Goal: Task Accomplishment & Management: Complete application form

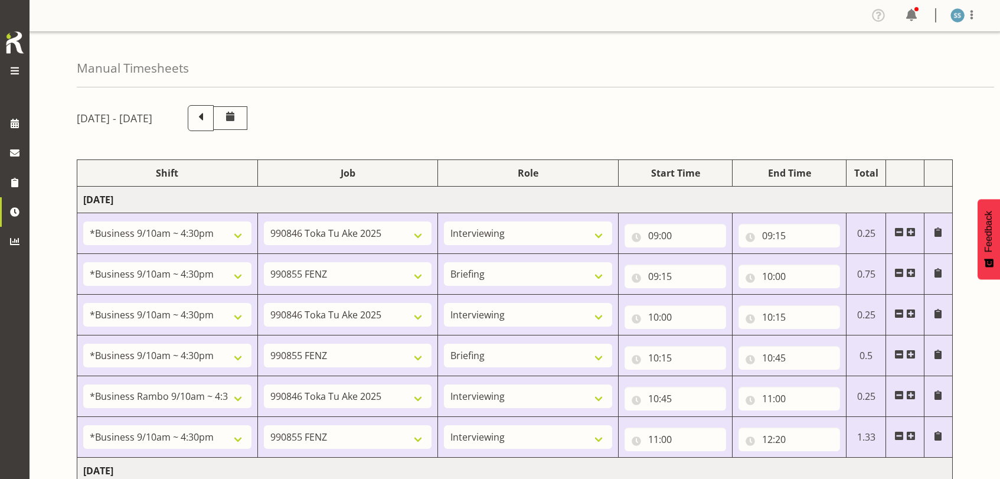
select select "26078"
select select "9426"
select select "47"
select select "26078"
select select "9636"
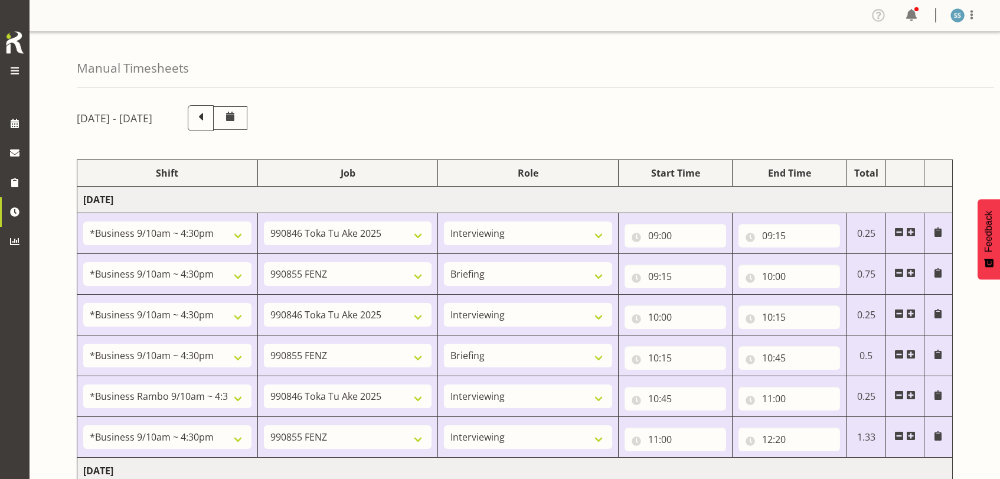
select select "26078"
select select "9426"
select select "47"
select select "26078"
select select "9636"
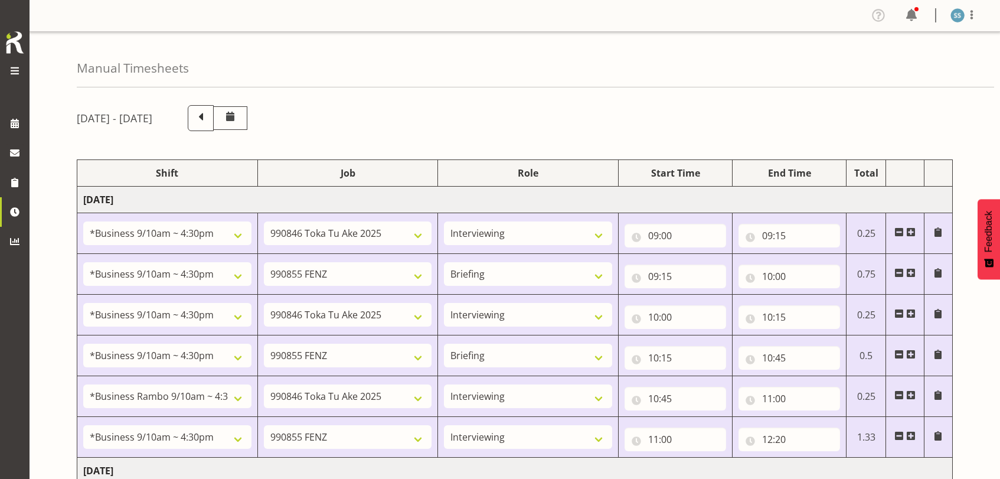
select select "70711"
select select "9426"
select select "47"
select select "26078"
select select "9636"
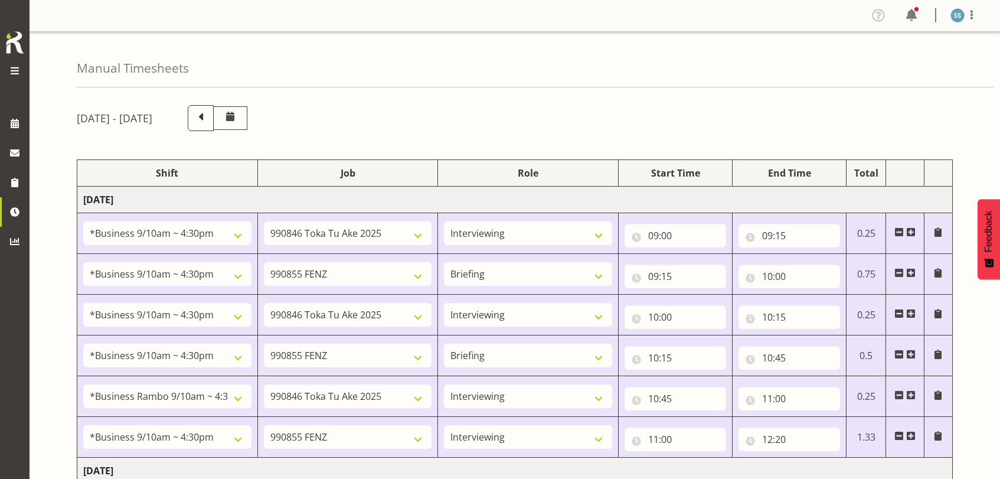
select select "47"
select select "26078"
select select "9636"
select select "47"
select select "48116"
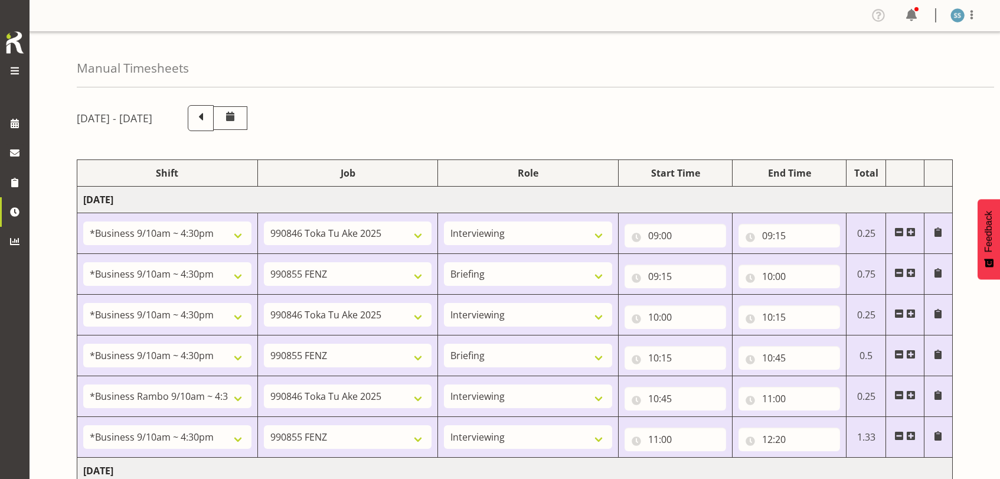
select select "10536"
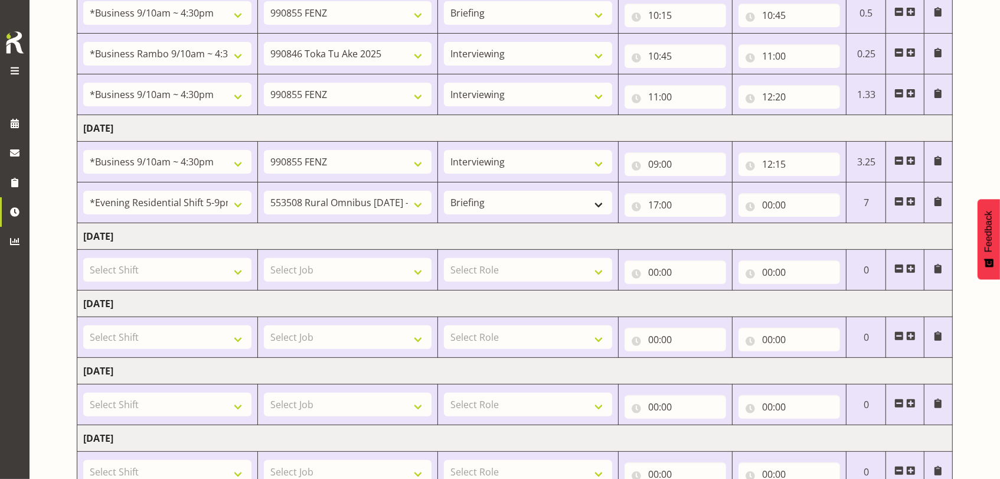
scroll to position [342, 0]
click at [770, 201] on input "00:00" at bounding box center [789, 205] width 102 height 24
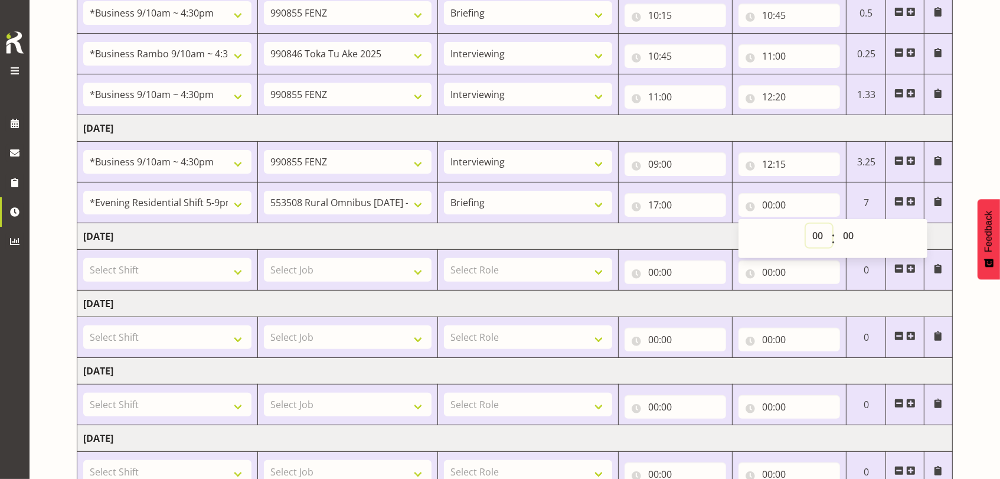
click at [814, 231] on select "00 01 02 03 04 05 06 07 08 09 10 11 12 13 14 15 16 17 18 19 20 21 22 23" at bounding box center [819, 236] width 27 height 24
select select "17"
click at [806, 224] on select "00 01 02 03 04 05 06 07 08 09 10 11 12 13 14 15 16 17 18 19 20 21 22 23" at bounding box center [819, 236] width 27 height 24
type input "17:00"
click at [850, 229] on select "00 01 02 03 04 05 06 07 08 09 10 11 12 13 14 15 16 17 18 19 20 21 22 23 24 25 2…" at bounding box center [849, 236] width 27 height 24
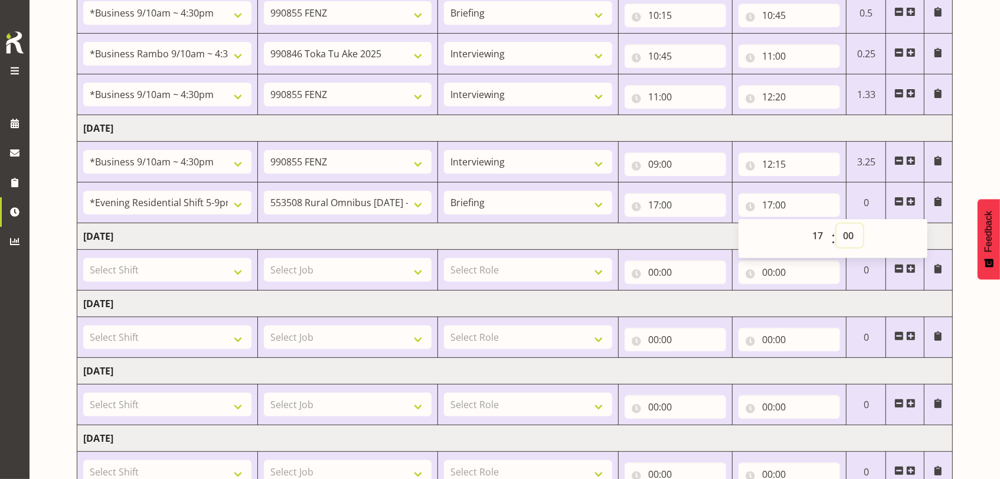
select select "20"
click at [836, 224] on select "00 01 02 03 04 05 06 07 08 09 10 11 12 13 14 15 16 17 18 19 20 21 22 23 24 25 2…" at bounding box center [849, 236] width 27 height 24
type input "17:20"
click at [845, 234] on select "00 01 02 03 04 05 06 07 08 09 10 11 12 13 14 15 16 17 18 19 20 21 22 23 24 25 2…" at bounding box center [849, 236] width 27 height 24
select select "40"
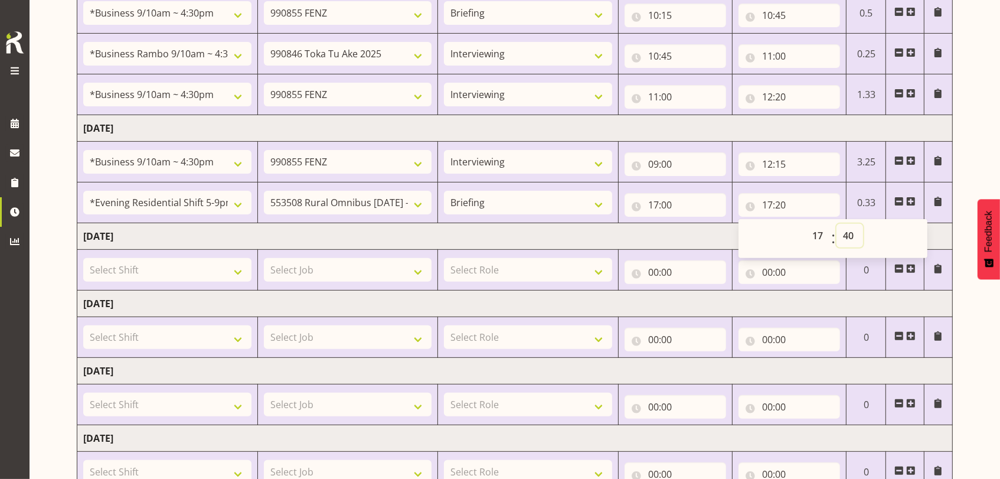
click at [836, 224] on select "00 01 02 03 04 05 06 07 08 09 10 11 12 13 14 15 16 17 18 19 20 21 22 23 24 25 2…" at bounding box center [849, 236] width 27 height 24
type input "17:40"
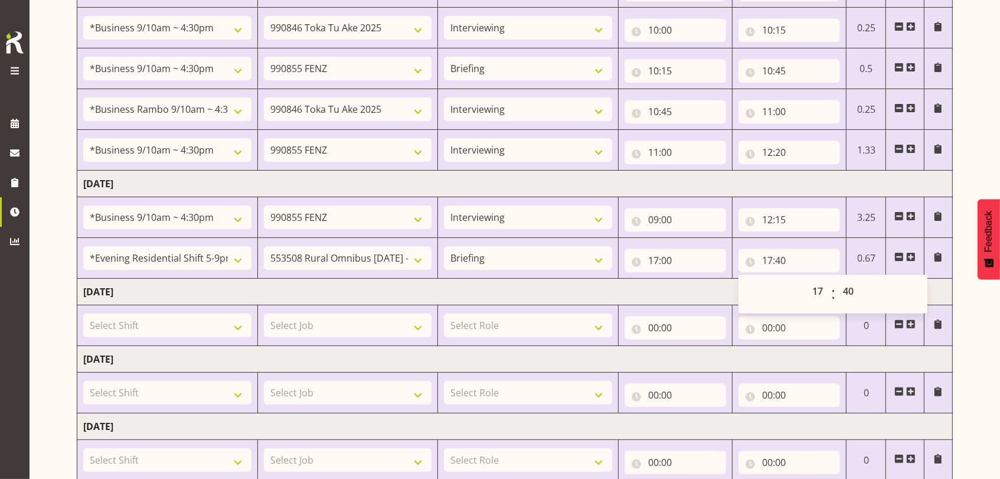
scroll to position [264, 0]
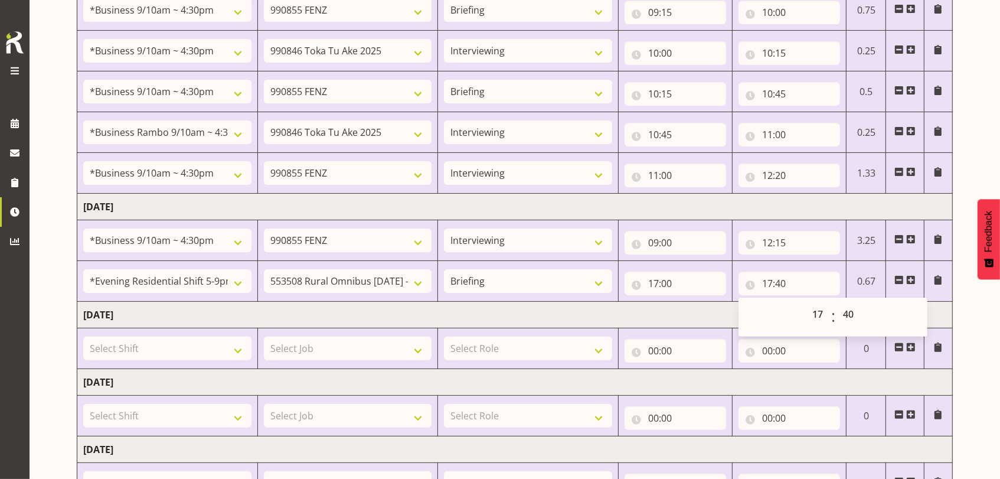
click at [973, 142] on div "[DATE] - [DATE] Shift Job Role Start Time End Time Total [DATE] !!Project Brief…" at bounding box center [538, 268] width 923 height 872
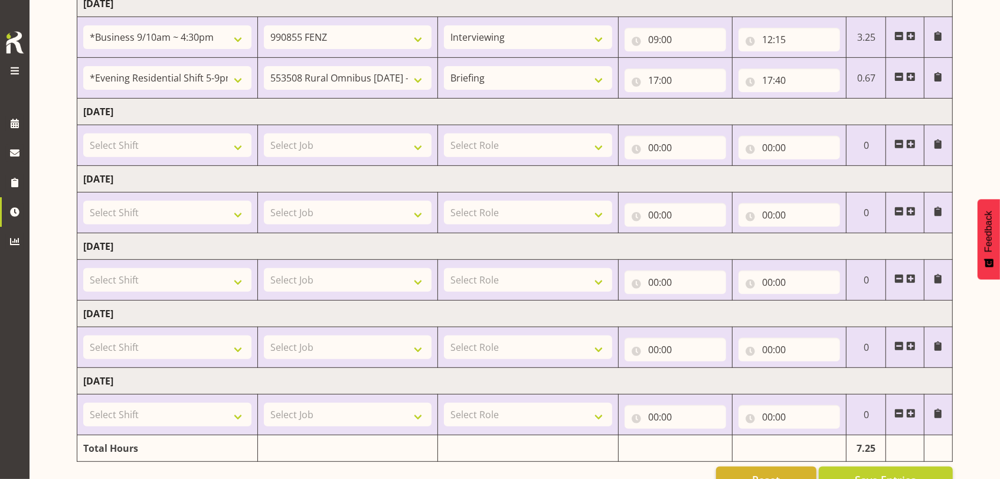
scroll to position [500, 0]
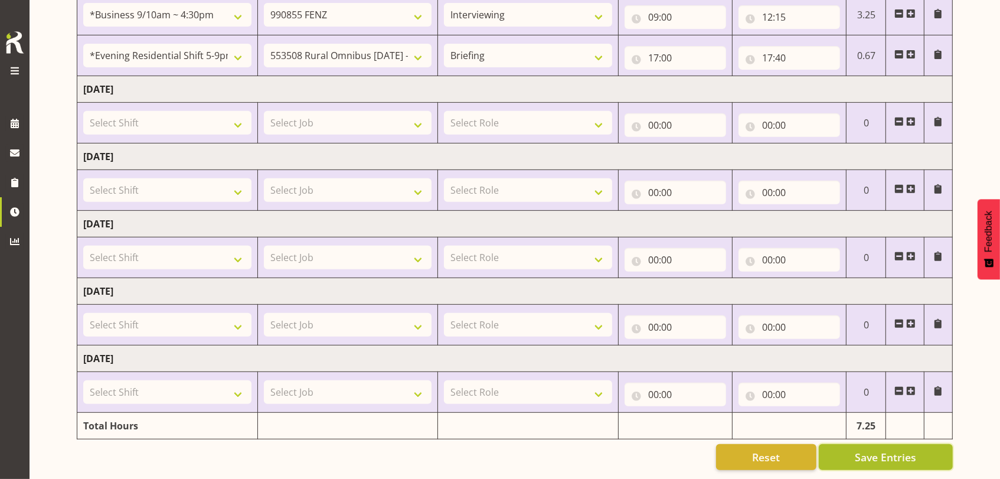
click at [862, 449] on span "Save Entries" at bounding box center [884, 456] width 61 height 15
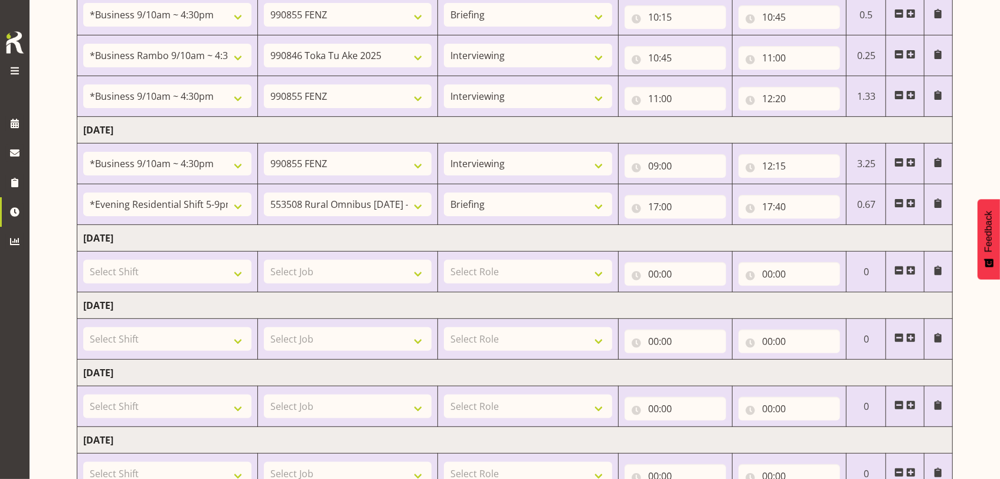
scroll to position [342, 0]
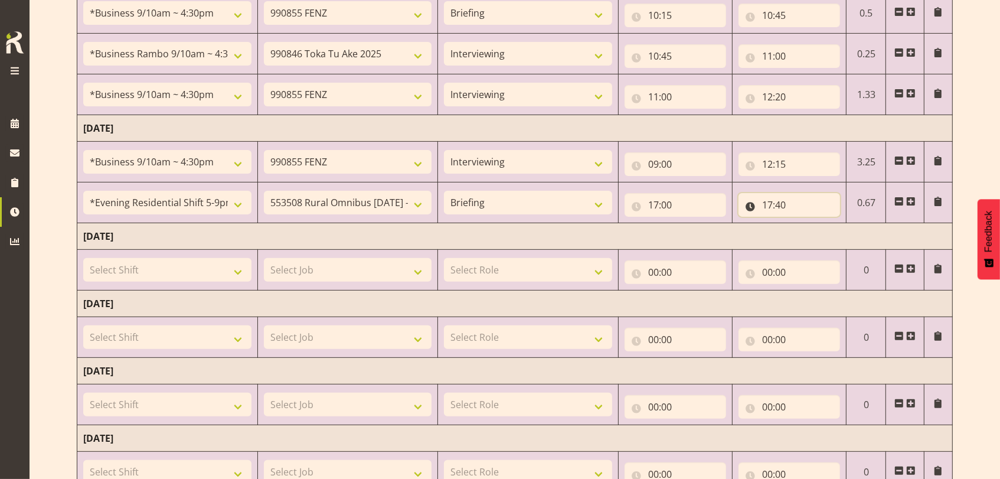
click at [785, 208] on input "17:40" at bounding box center [789, 205] width 102 height 24
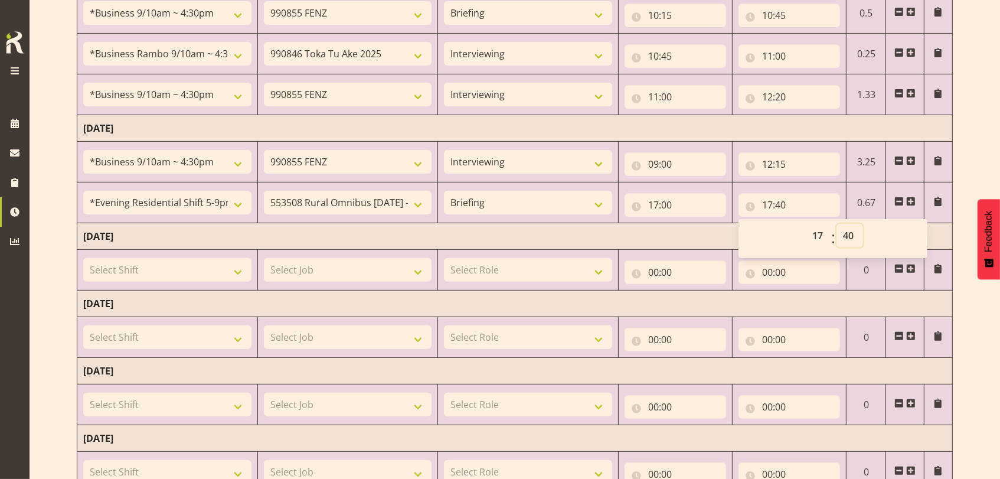
click at [850, 233] on select "00 01 02 03 04 05 06 07 08 09 10 11 12 13 14 15 16 17 18 19 20 21 22 23 24 25 2…" at bounding box center [849, 236] width 27 height 24
select select "50"
click at [836, 224] on select "00 01 02 03 04 05 06 07 08 09 10 11 12 13 14 15 16 17 18 19 20 21 22 23 24 25 2…" at bounding box center [849, 236] width 27 height 24
type input "17:50"
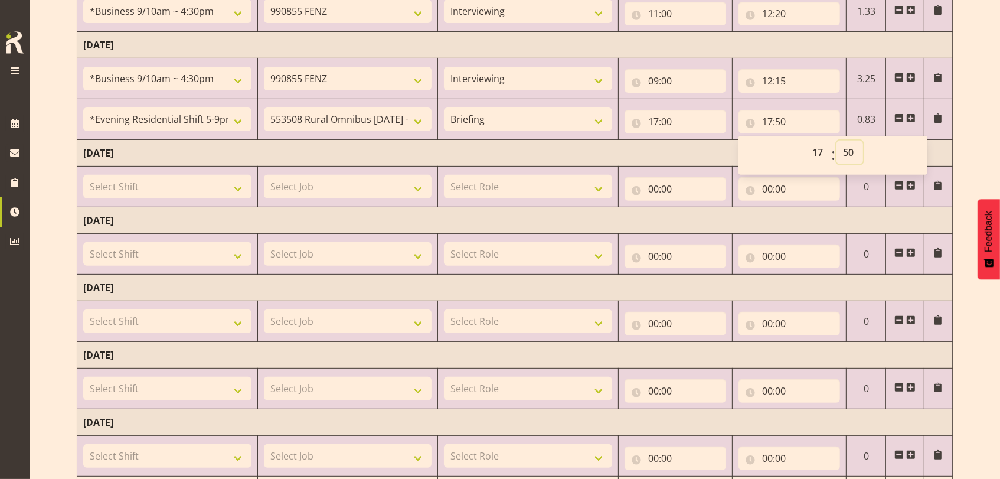
scroll to position [500, 0]
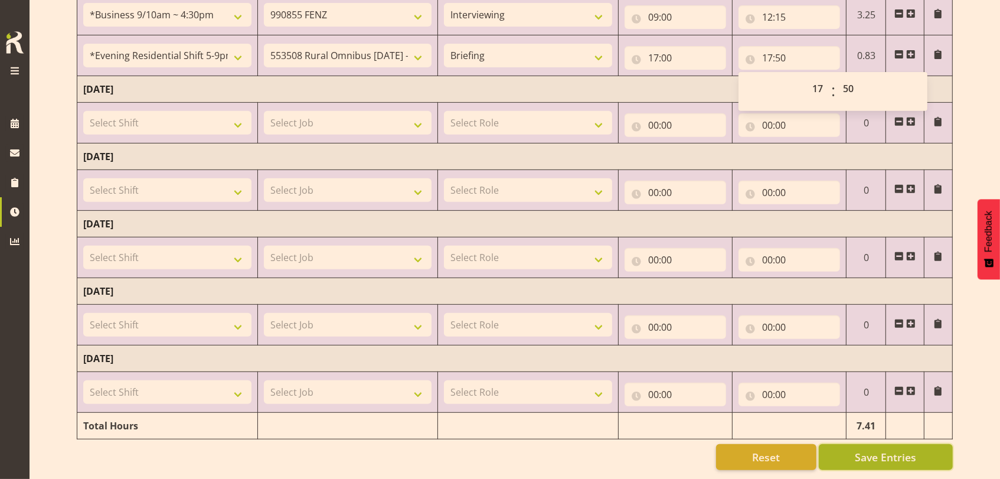
click at [883, 449] on span "Save Entries" at bounding box center [884, 456] width 61 height 15
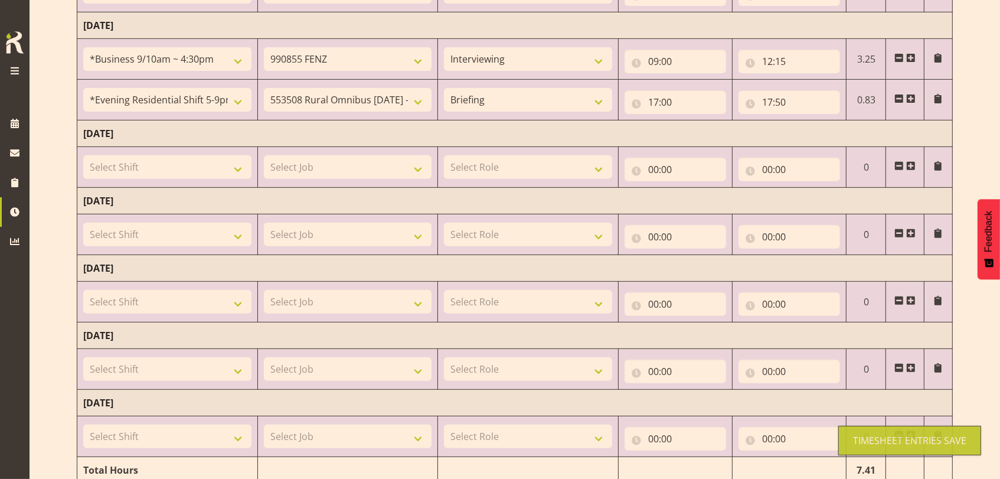
scroll to position [421, 0]
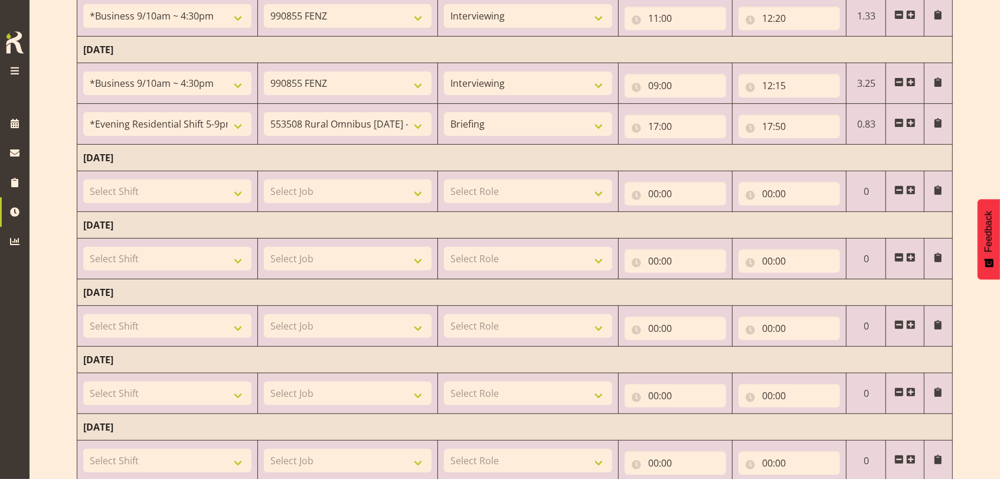
drag, startPoint x: 909, startPoint y: 120, endPoint x: 902, endPoint y: 119, distance: 7.1
click at [906, 119] on span at bounding box center [910, 122] width 9 height 9
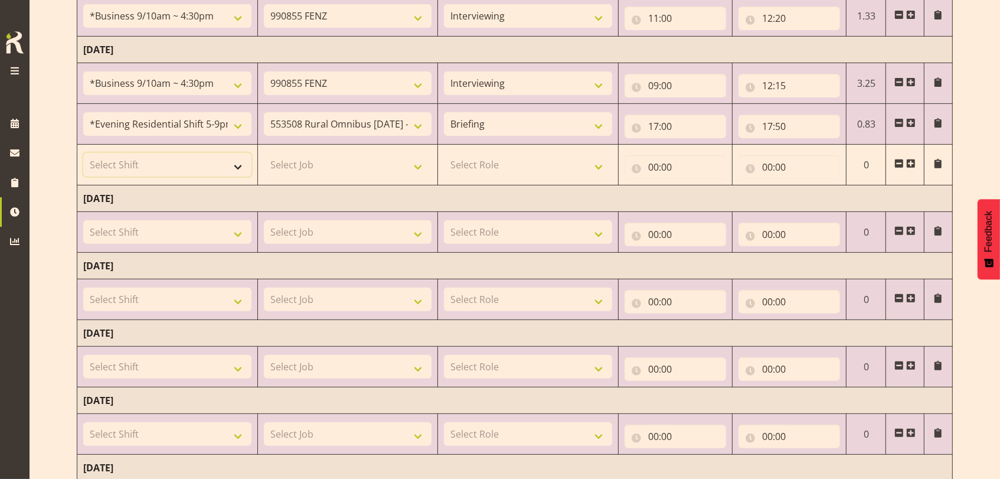
click at [238, 163] on select "Select Shift !!Project Briefing (Job to be assigned) !!Weekend Residential (Ros…" at bounding box center [167, 165] width 168 height 24
select select "48116"
click at [83, 153] on select "Select Shift !!Project Briefing (Job to be assigned) !!Weekend Residential (Ros…" at bounding box center [167, 165] width 168 height 24
click at [420, 168] on select "Select Job 550060 IF Admin 553492 World Poll Aus Wave 2 Main 2025 553493 World …" at bounding box center [348, 165] width 168 height 24
select select "10536"
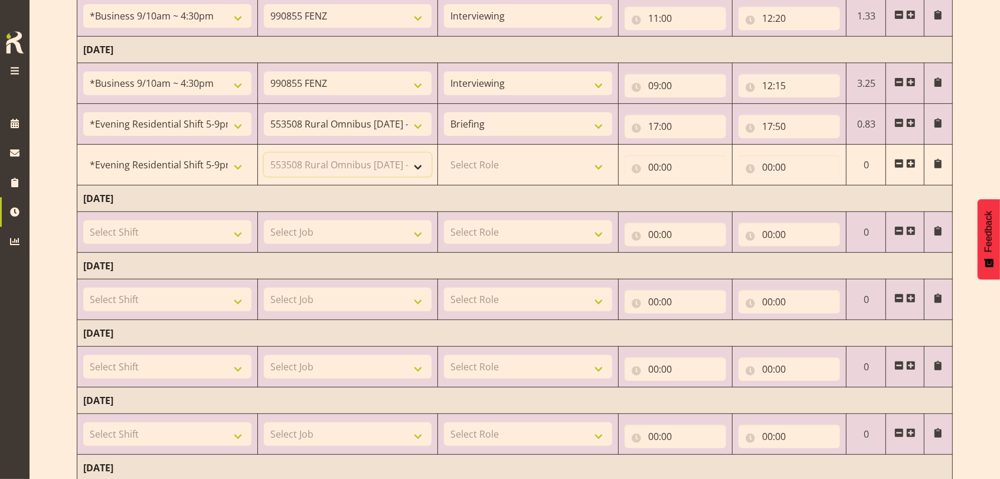
click at [264, 153] on select "Select Job 550060 IF Admin 553492 World Poll Aus Wave 2 Main 2025 553493 World …" at bounding box center [348, 165] width 168 height 24
click at [595, 163] on select "Select Role Briefing Interviewing" at bounding box center [528, 165] width 168 height 24
select select "47"
click at [444, 153] on select "Select Role Briefing Interviewing" at bounding box center [528, 165] width 168 height 24
click at [651, 164] on input "00:00" at bounding box center [675, 167] width 102 height 24
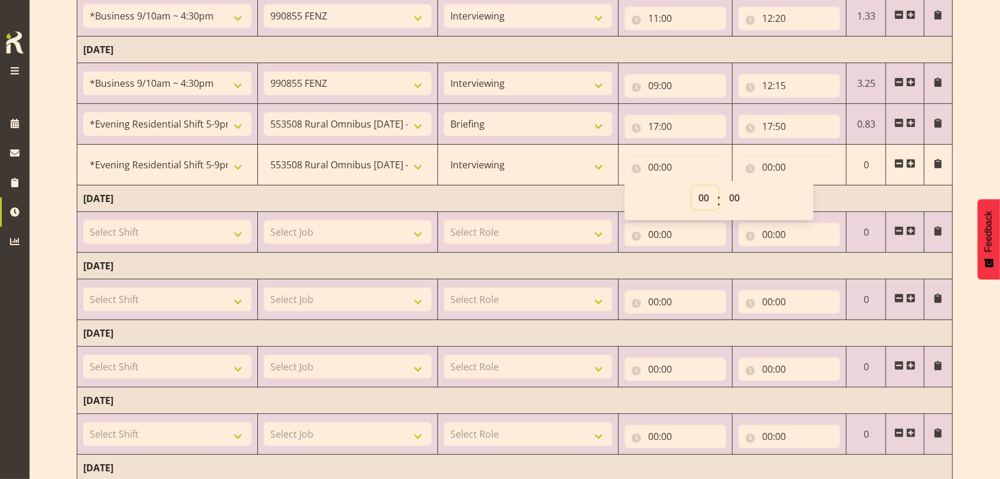
click at [703, 192] on select "00 01 02 03 04 05 06 07 08 09 10 11 12 13 14 15 16 17 18 19 20 21 22 23" at bounding box center [705, 198] width 27 height 24
select select "17"
click at [692, 186] on select "00 01 02 03 04 05 06 07 08 09 10 11 12 13 14 15 16 17 18 19 20 21 22 23" at bounding box center [705, 198] width 27 height 24
type input "17:00"
click at [729, 195] on select "00 01 02 03 04 05 06 07 08 09 10 11 12 13 14 15 16 17 18 19 20 21 22 23 24 25 2…" at bounding box center [735, 198] width 27 height 24
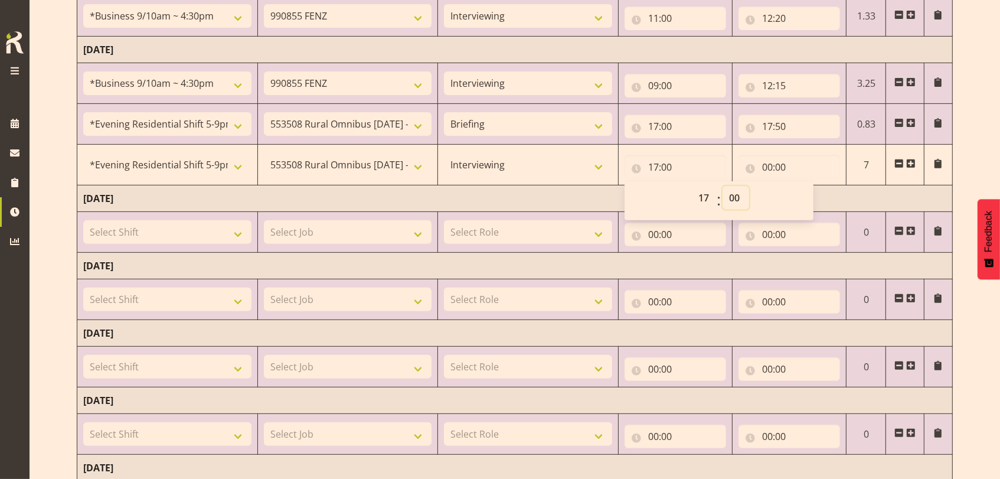
select select "50"
click at [722, 186] on select "00 01 02 03 04 05 06 07 08 09 10 11 12 13 14 15 16 17 18 19 20 21 22 23 24 25 2…" at bounding box center [735, 198] width 27 height 24
type input "17:50"
click at [770, 164] on input "00:00" at bounding box center [789, 167] width 102 height 24
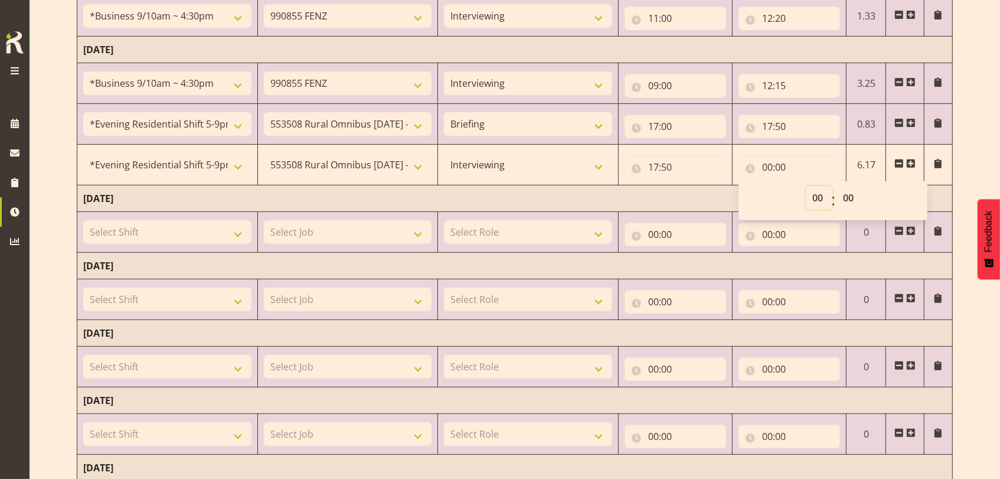
click at [811, 192] on select "00 01 02 03 04 05 06 07 08 09 10 11 12 13 14 15 16 17 18 19 20 21 22 23" at bounding box center [819, 198] width 27 height 24
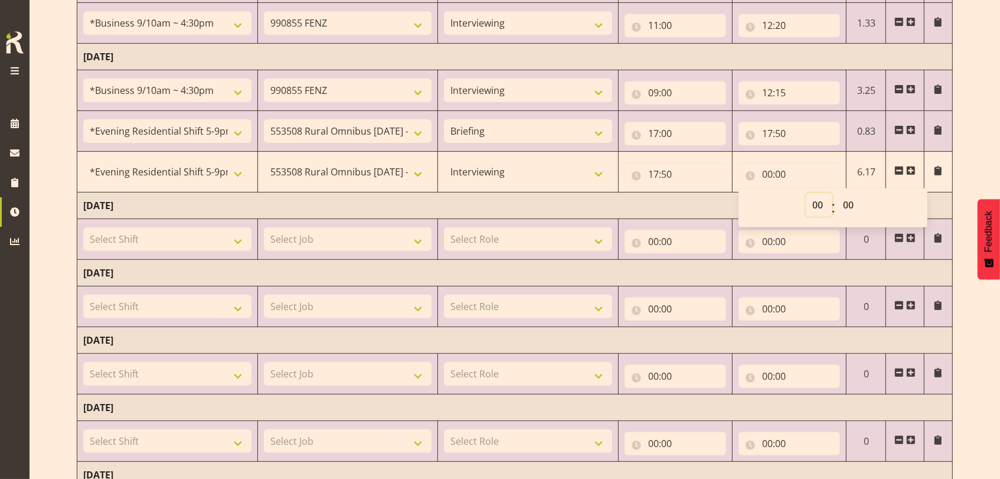
scroll to position [342, 0]
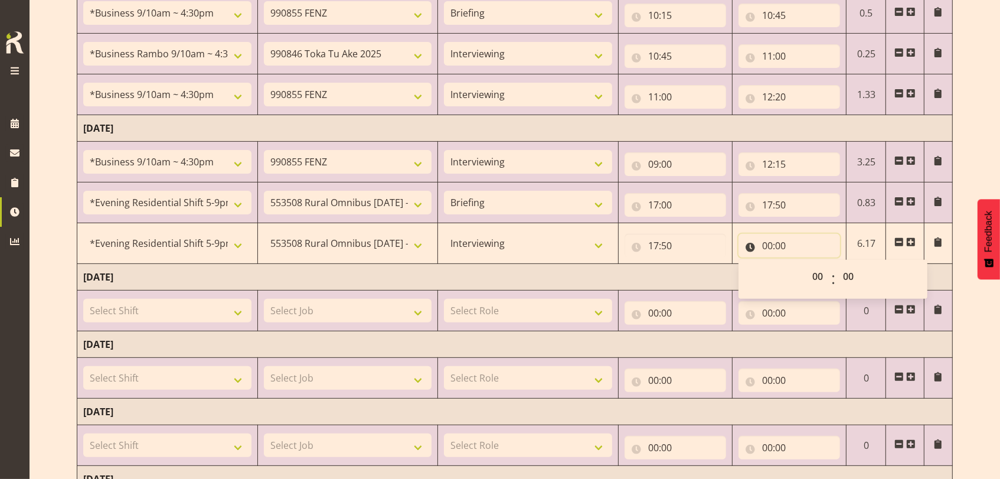
click at [770, 243] on input "00:00" at bounding box center [789, 246] width 102 height 24
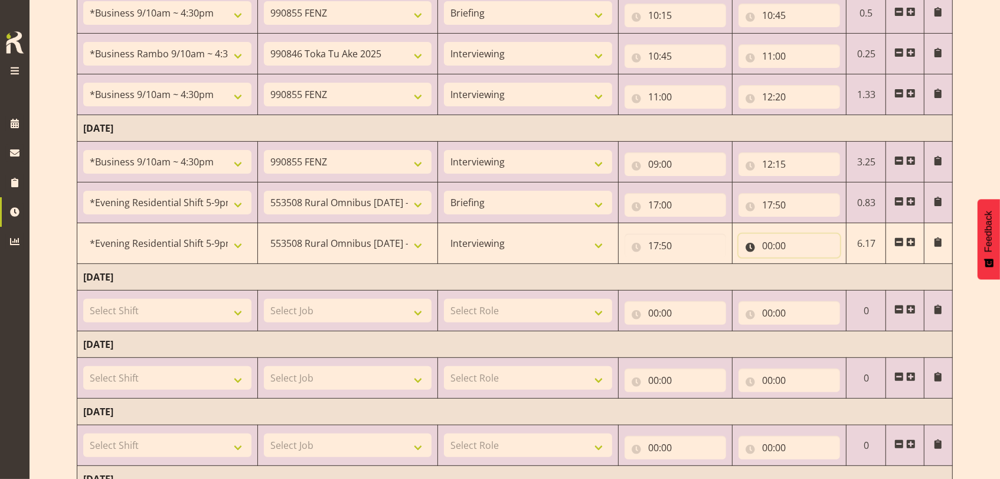
click at [768, 241] on input "00:00" at bounding box center [789, 246] width 102 height 24
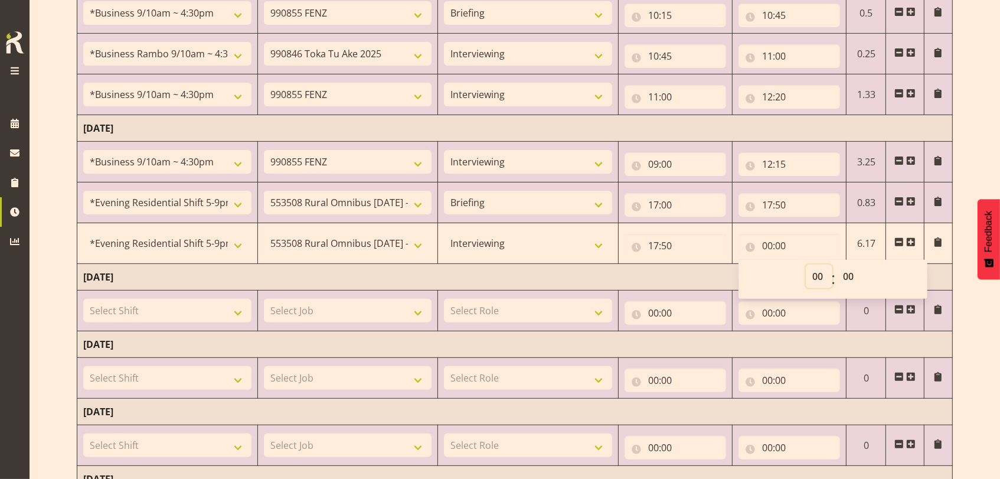
drag, startPoint x: 813, startPoint y: 278, endPoint x: 814, endPoint y: 266, distance: 11.8
click at [813, 278] on select "00 01 02 03 04 05 06 07 08 09 10 11 12 13 14 15 16 17 18 19 20 21 22 23" at bounding box center [819, 276] width 27 height 24
select select "20"
click at [806, 264] on select "00 01 02 03 04 05 06 07 08 09 10 11 12 13 14 15 16 17 18 19 20 21 22 23" at bounding box center [819, 276] width 27 height 24
type input "20:00"
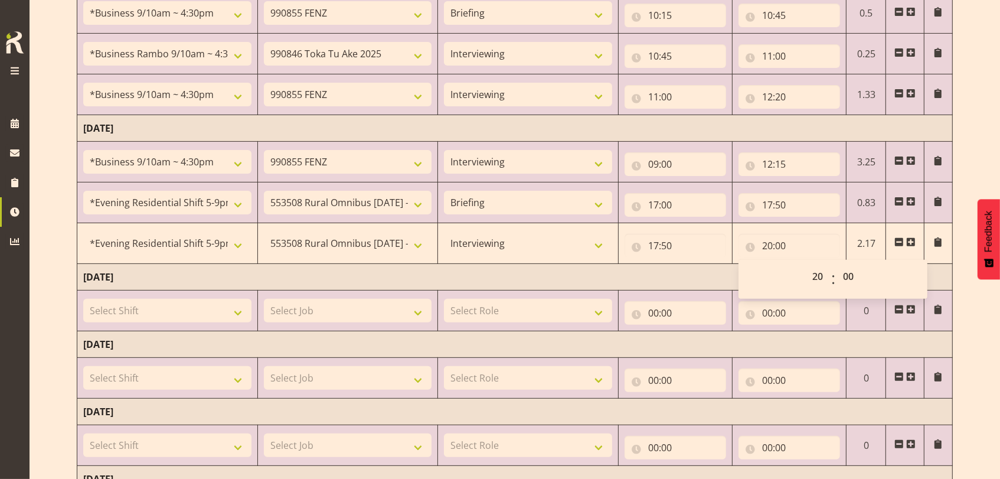
click at [702, 270] on td "[DATE]" at bounding box center [514, 277] width 875 height 27
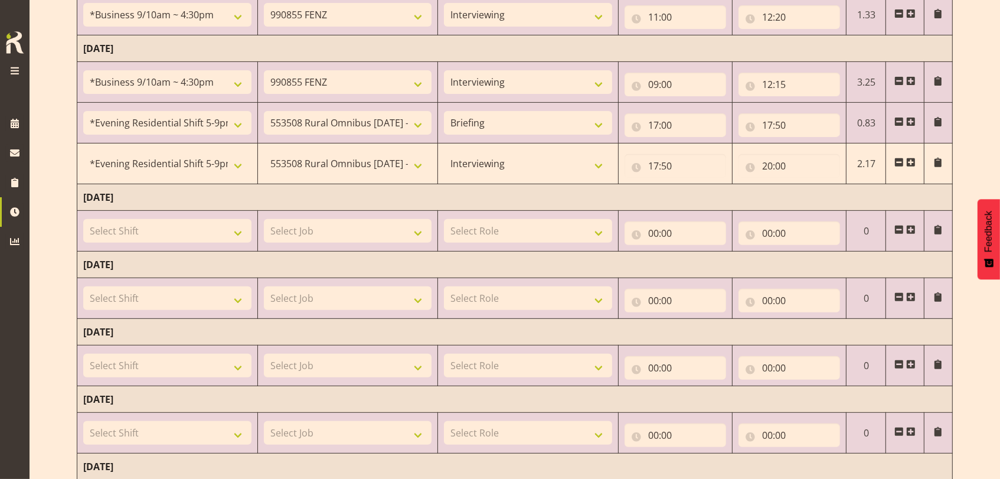
scroll to position [541, 0]
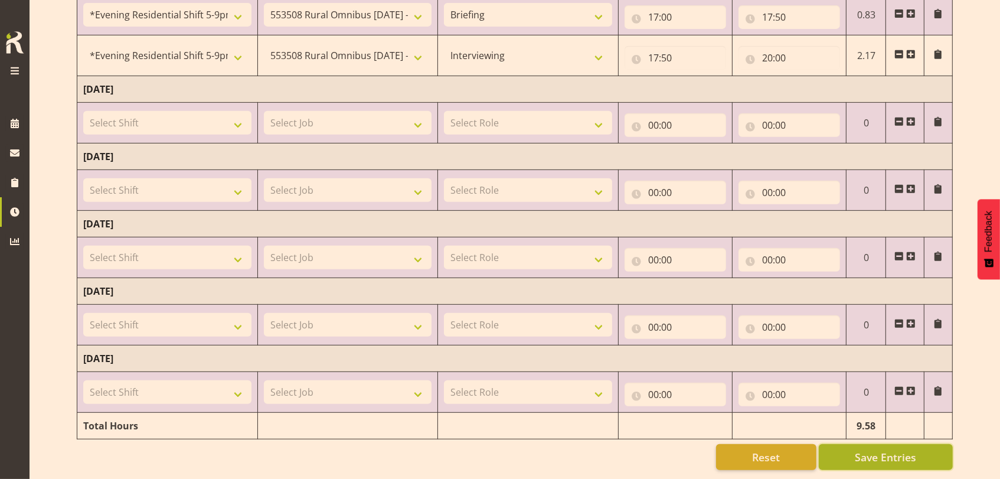
click at [883, 449] on span "Save Entries" at bounding box center [884, 456] width 61 height 15
select select "48116"
select select "10536"
type input "17:50"
type input "20:00"
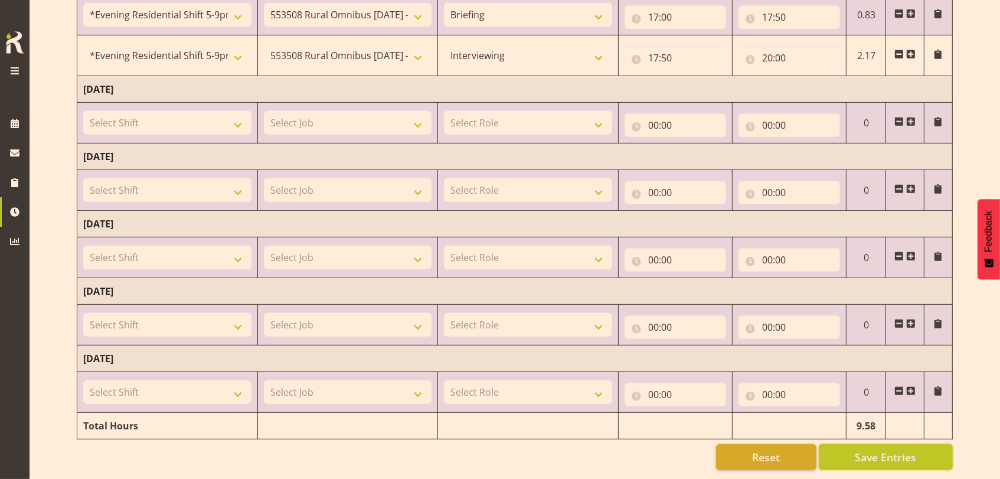
scroll to position [459, 0]
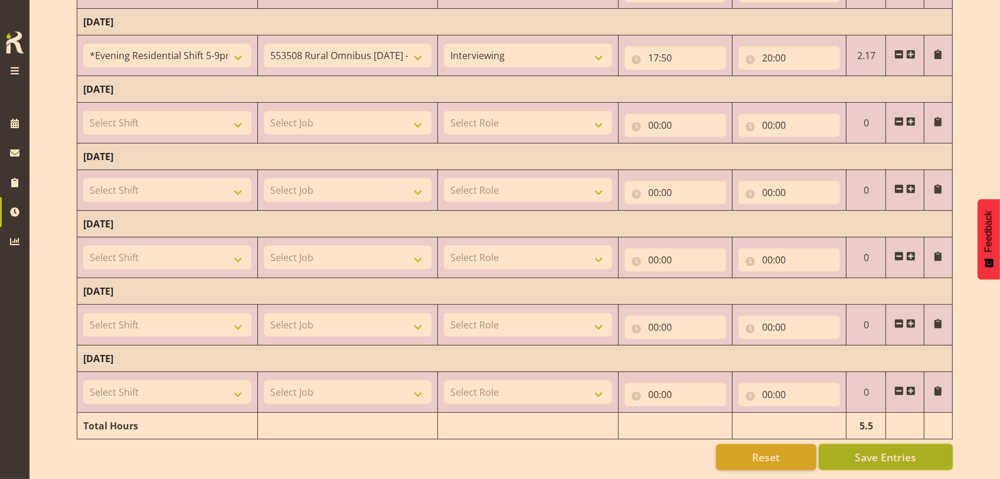
click at [884, 449] on span "Save Entries" at bounding box center [884, 456] width 61 height 15
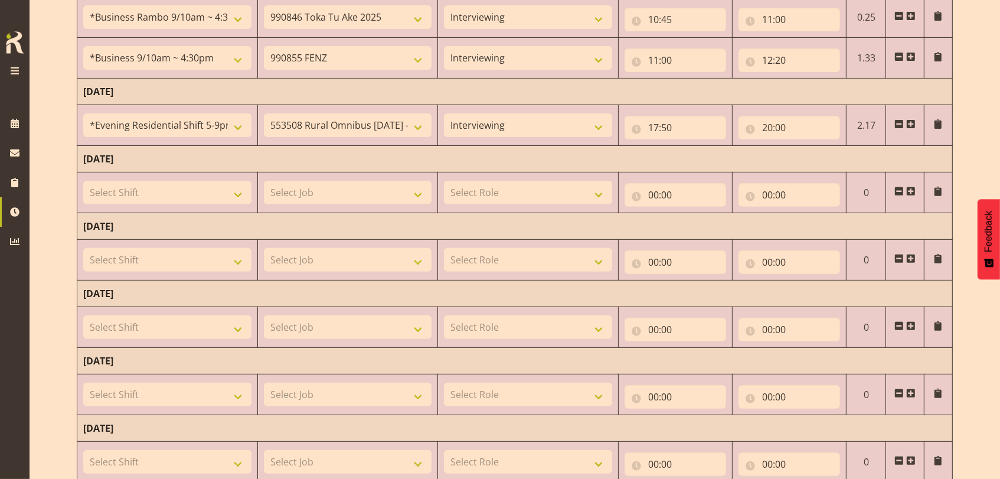
scroll to position [381, 0]
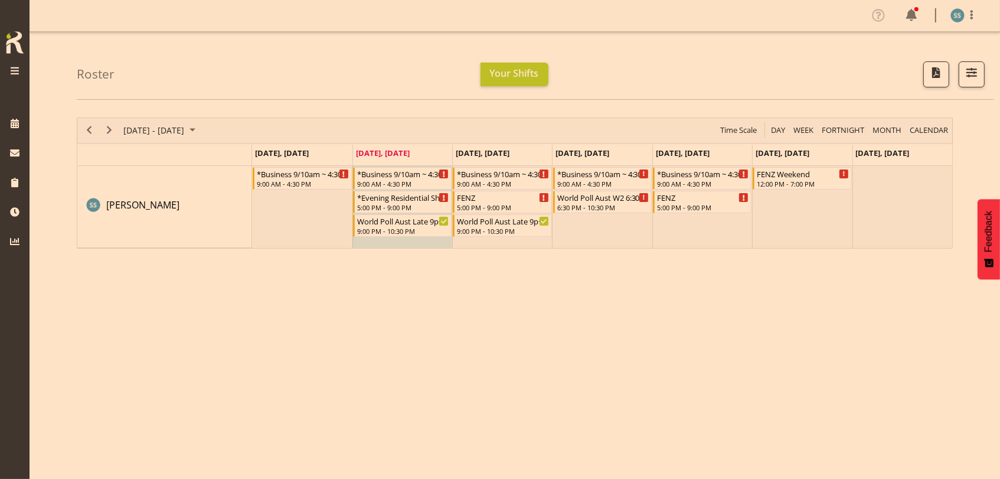
click at [684, 379] on div "August 18 - 24, 2025 Today Day Week Fortnight Month calendar Month Agenda Time …" at bounding box center [538, 345] width 923 height 472
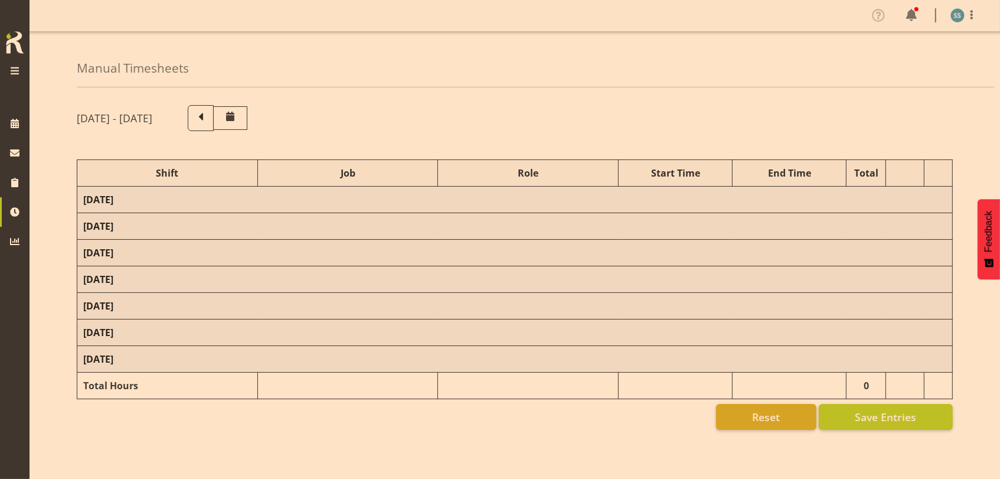
select select "26078"
select select "9426"
select select "47"
select select "26078"
select select "9636"
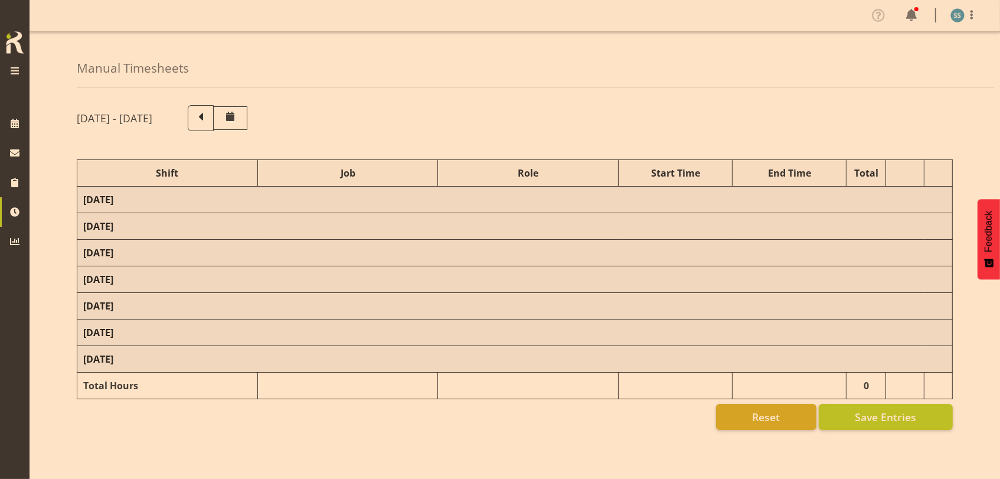
select select "26078"
select select "9426"
select select "47"
select select "26078"
select select "9636"
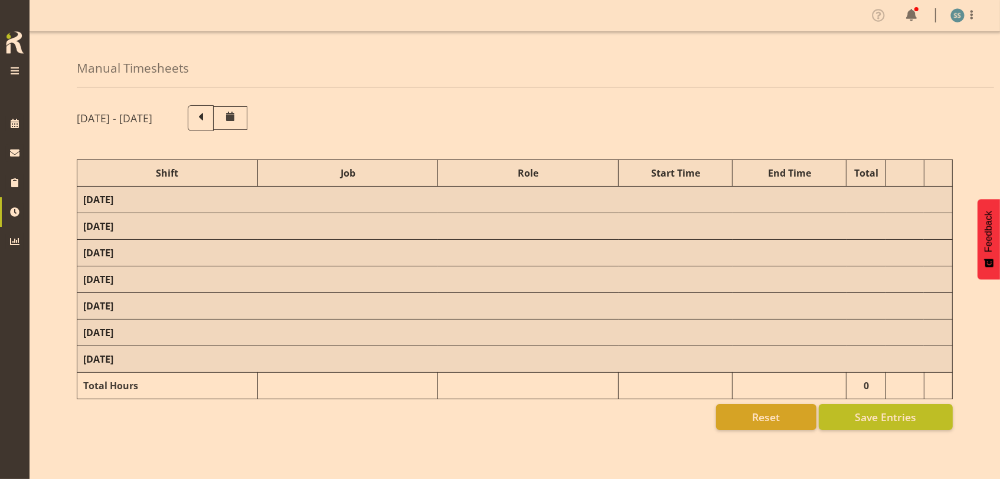
select select "70711"
select select "9426"
select select "47"
select select "26078"
select select "9636"
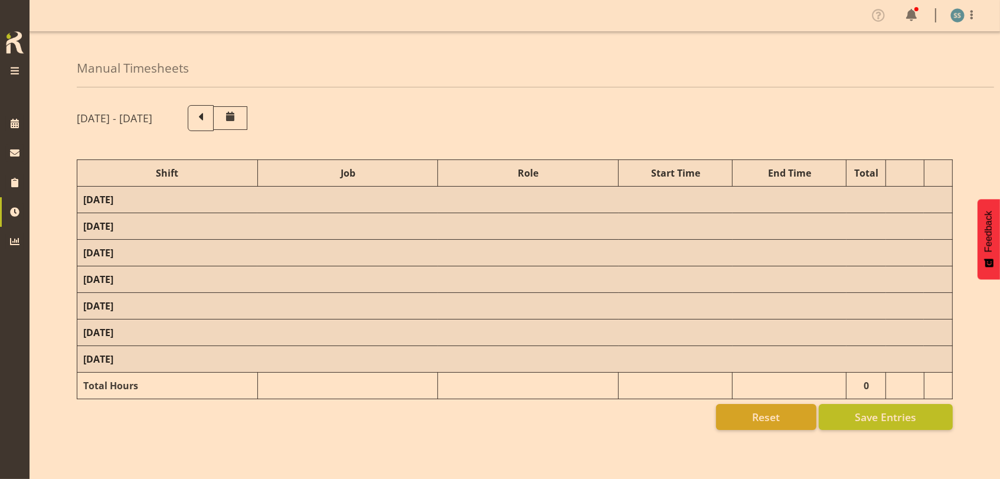
select select "47"
select select "48116"
select select "10536"
select select "47"
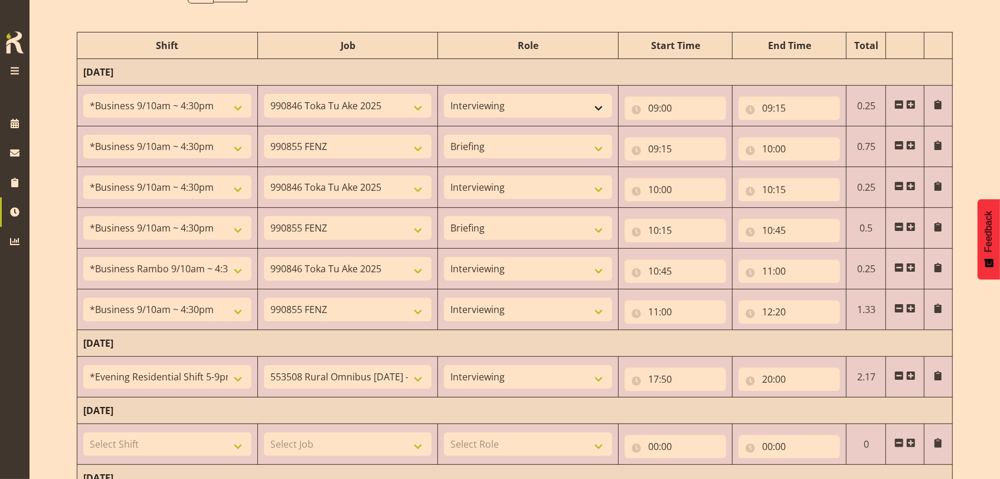
scroll to position [157, 0]
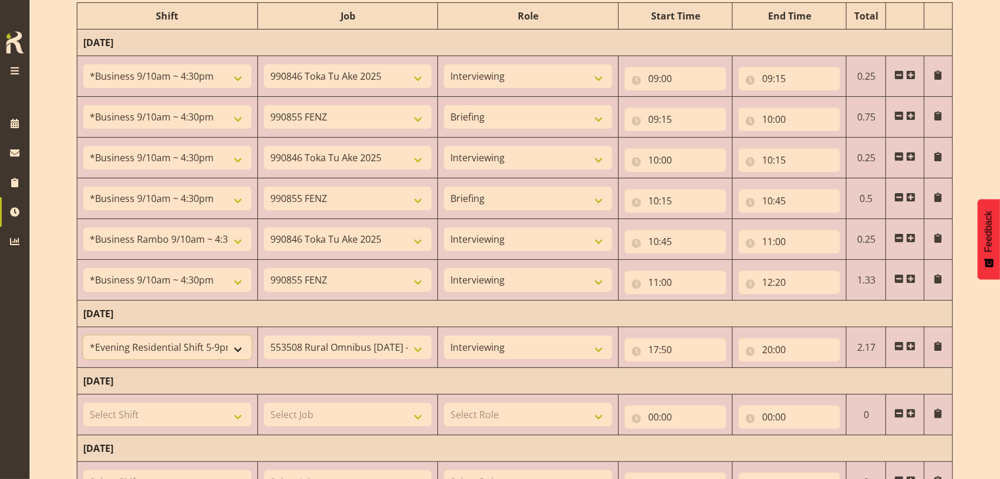
click at [244, 345] on select "!!Project Briefing (Job to be assigned) !!Weekend Residential (Roster IT Shift …" at bounding box center [167, 347] width 168 height 24
click at [83, 335] on select "!!Project Briefing (Job to be assigned) !!Weekend Residential (Roster IT Shift …" at bounding box center [167, 347] width 168 height 24
click at [195, 342] on select "!!Project Briefing (Job to be assigned) !!Weekend Residential (Roster IT Shift …" at bounding box center [167, 347] width 168 height 24
select select "26078"
click at [83, 335] on select "!!Project Briefing (Job to be assigned) !!Weekend Residential (Roster IT Shift …" at bounding box center [167, 347] width 168 height 24
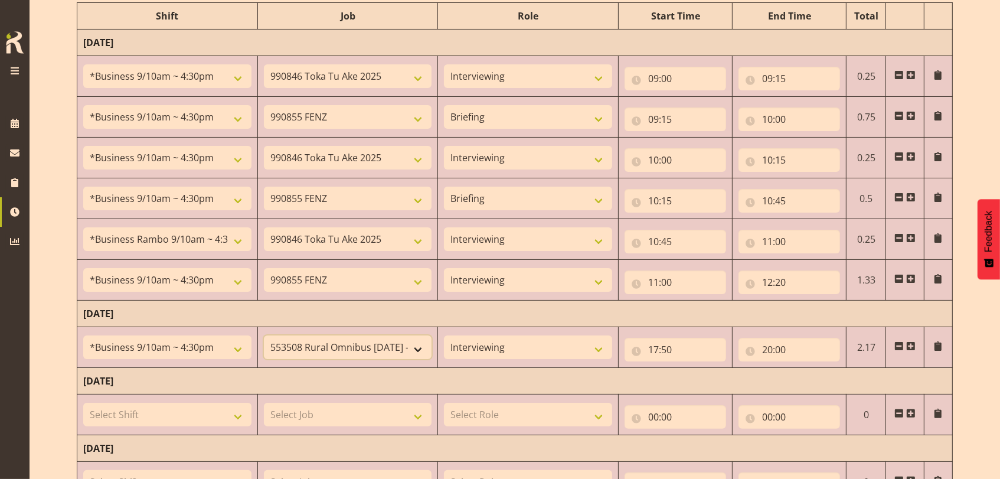
click at [421, 345] on select "550060 IF Admin 553492 World Poll Aus Wave 2 Main 2025 553493 World Poll NZ Wav…" at bounding box center [348, 347] width 168 height 24
select select "9636"
click at [264, 335] on select "550060 IF Admin 553492 World Poll Aus Wave 2 Main 2025 553493 World Poll NZ Wav…" at bounding box center [348, 347] width 168 height 24
click at [657, 347] on input "17:50" at bounding box center [675, 350] width 102 height 24
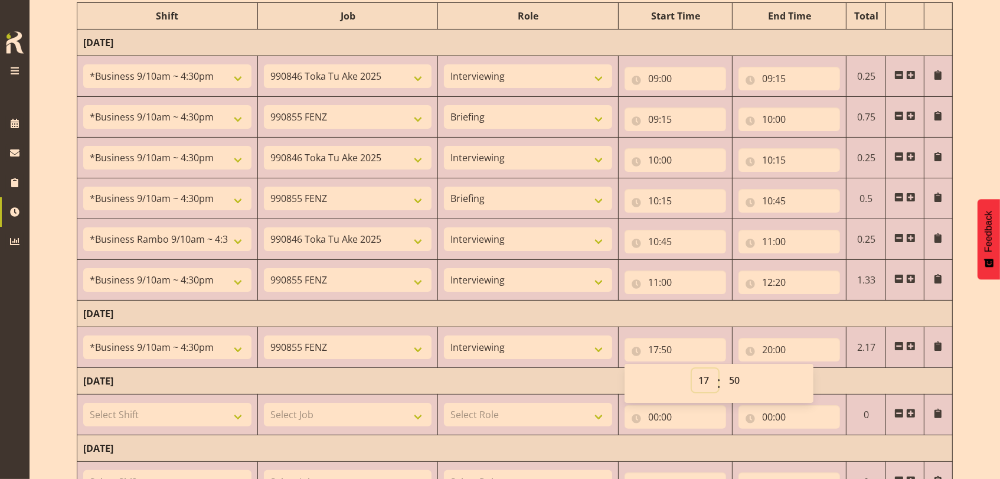
click at [708, 380] on select "00 01 02 03 04 05 06 07 08 09 10 11 12 13 14 15 16 17 18 19 20 21 22 23" at bounding box center [705, 380] width 27 height 24
select select "9"
click at [692, 368] on select "00 01 02 03 04 05 06 07 08 09 10 11 12 13 14 15 16 17 18 19 20 21 22 23" at bounding box center [705, 380] width 27 height 24
type input "09:50"
click at [732, 381] on select "00 01 02 03 04 05 06 07 08 09 10 11 12 13 14 15 16 17 18 19 20 21 22 23 24 25 2…" at bounding box center [735, 380] width 27 height 24
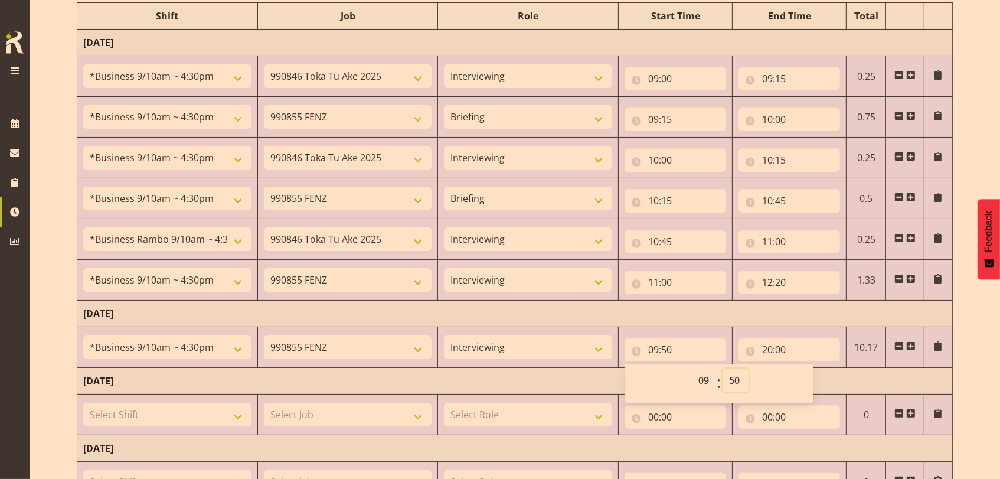
select select "0"
click at [722, 368] on select "00 01 02 03 04 05 06 07 08 09 10 11 12 13 14 15 16 17 18 19 20 21 22 23 24 25 2…" at bounding box center [735, 380] width 27 height 24
type input "09:00"
click at [768, 348] on input "20:00" at bounding box center [789, 350] width 102 height 24
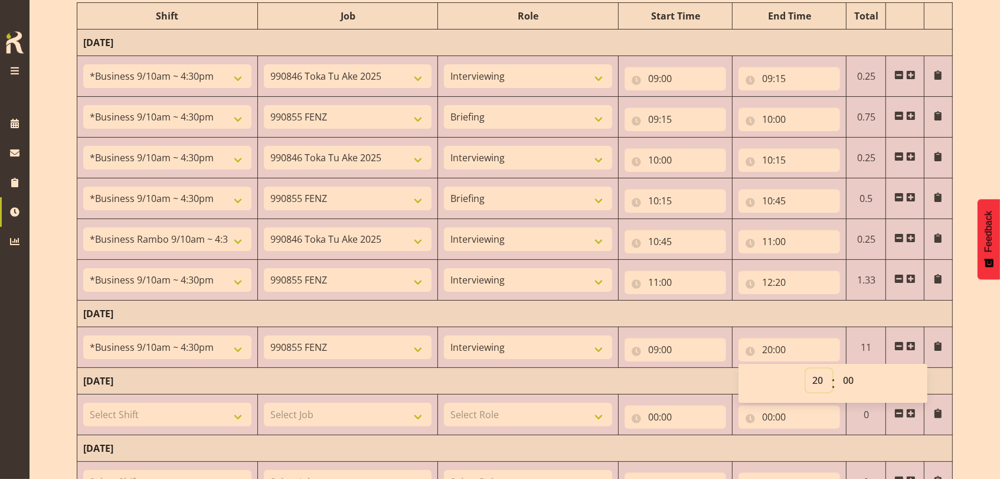
click at [811, 375] on select "00 01 02 03 04 05 06 07 08 09 10 11 12 13 14 15 16 17 18 19 20 21 22 23" at bounding box center [819, 380] width 27 height 24
select select "12"
click at [806, 368] on select "00 01 02 03 04 05 06 07 08 09 10 11 12 13 14 15 16 17 18 19 20 21 22 23" at bounding box center [819, 380] width 27 height 24
type input "12:00"
click at [849, 378] on select "00 01 02 03 04 05 06 07 08 09 10 11 12 13 14 15 16 17 18 19 20 21 22 23 24 25 2…" at bounding box center [849, 380] width 27 height 24
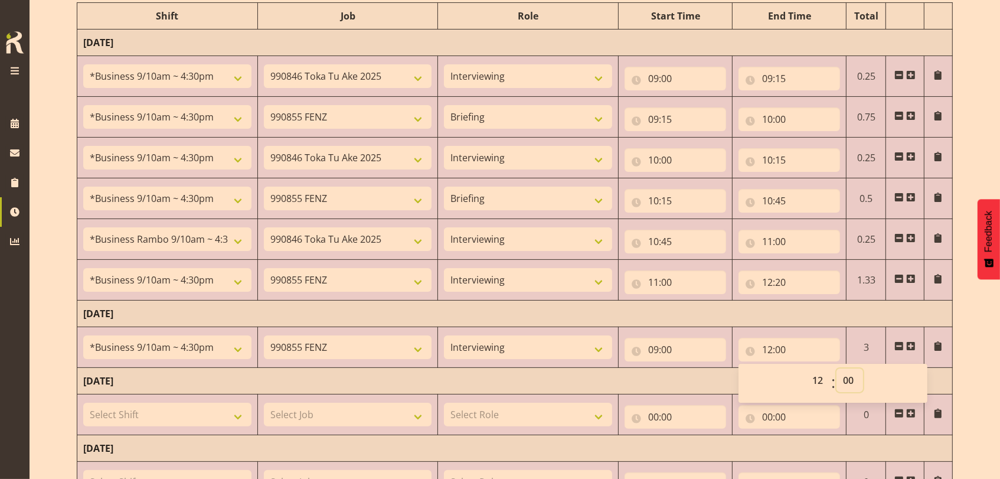
select select "15"
click at [836, 368] on select "00 01 02 03 04 05 06 07 08 09 10 11 12 13 14 15 16 17 18 19 20 21 22 23 24 25 2…" at bounding box center [849, 380] width 27 height 24
type input "12:15"
click at [906, 341] on span at bounding box center [910, 345] width 9 height 9
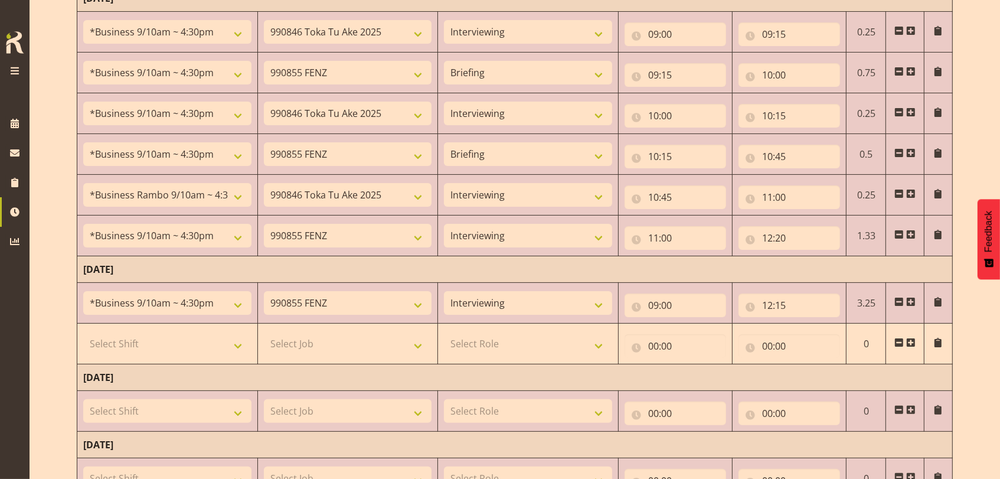
scroll to position [236, 0]
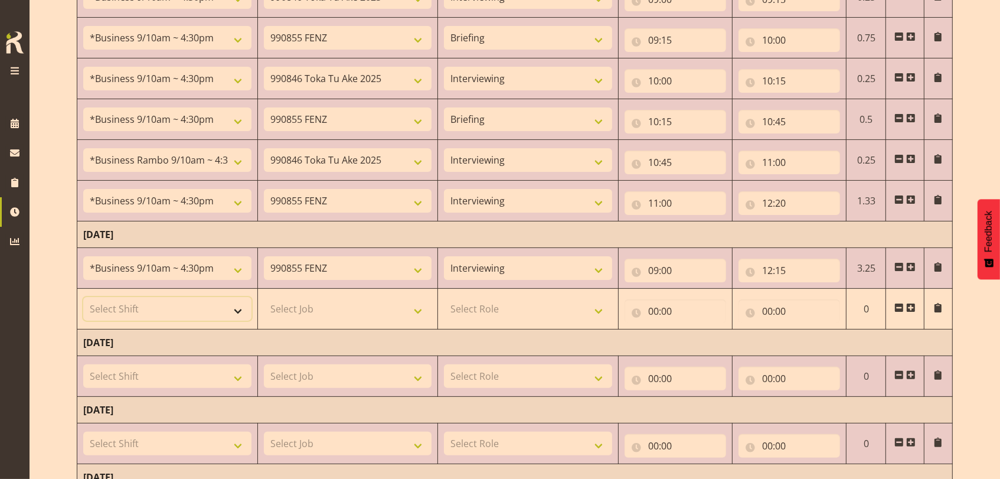
click at [242, 309] on select "Select Shift !!Project Briefing (Job to be assigned) !!Weekend Residential (Ros…" at bounding box center [167, 309] width 168 height 24
select select "48116"
click at [83, 297] on select "Select Shift !!Project Briefing (Job to be assigned) !!Weekend Residential (Ros…" at bounding box center [167, 309] width 168 height 24
click at [417, 307] on select "Select Job 550060 IF Admin 553492 World Poll Aus Wave 2 Main 2025 553493 World …" at bounding box center [348, 309] width 168 height 24
select select "10536"
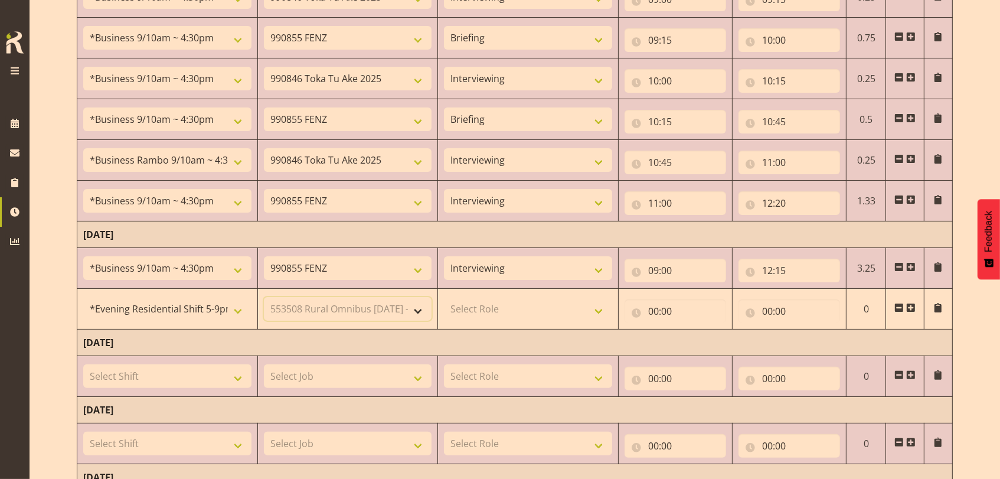
click at [264, 297] on select "Select Job 550060 IF Admin 553492 World Poll Aus Wave 2 Main 2025 553493 World …" at bounding box center [348, 309] width 168 height 24
click at [595, 308] on select "Select Role Briefing Interviewing" at bounding box center [528, 309] width 168 height 24
select select "297"
click at [444, 297] on select "Select Role Briefing Interviewing" at bounding box center [528, 309] width 168 height 24
click at [652, 305] on input "00:00" at bounding box center [675, 311] width 102 height 24
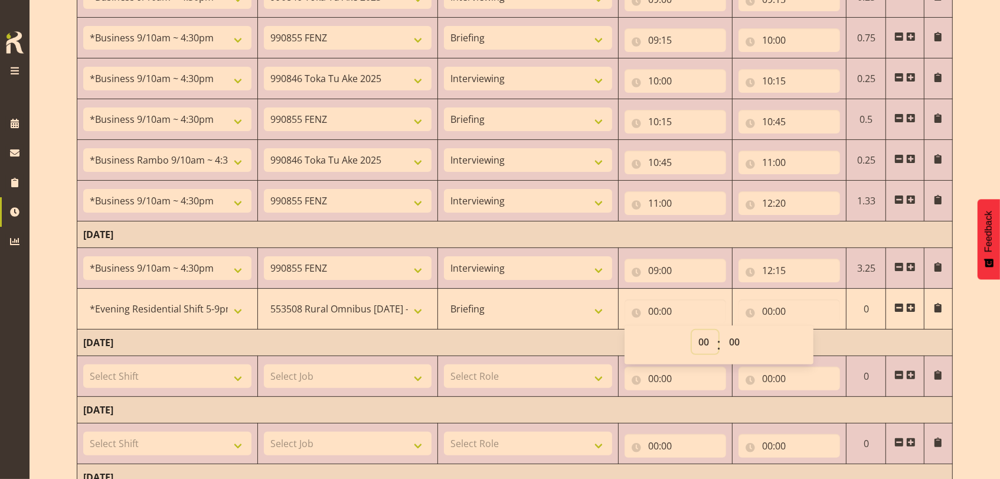
click at [695, 338] on select "00 01 02 03 04 05 06 07 08 09 10 11 12 13 14 15 16 17 18 19 20 21 22 23" at bounding box center [705, 342] width 27 height 24
select select "17"
click at [692, 330] on select "00 01 02 03 04 05 06 07 08 09 10 11 12 13 14 15 16 17 18 19 20 21 22 23" at bounding box center [705, 342] width 27 height 24
type input "17:00"
click at [767, 312] on input "00:00" at bounding box center [789, 311] width 102 height 24
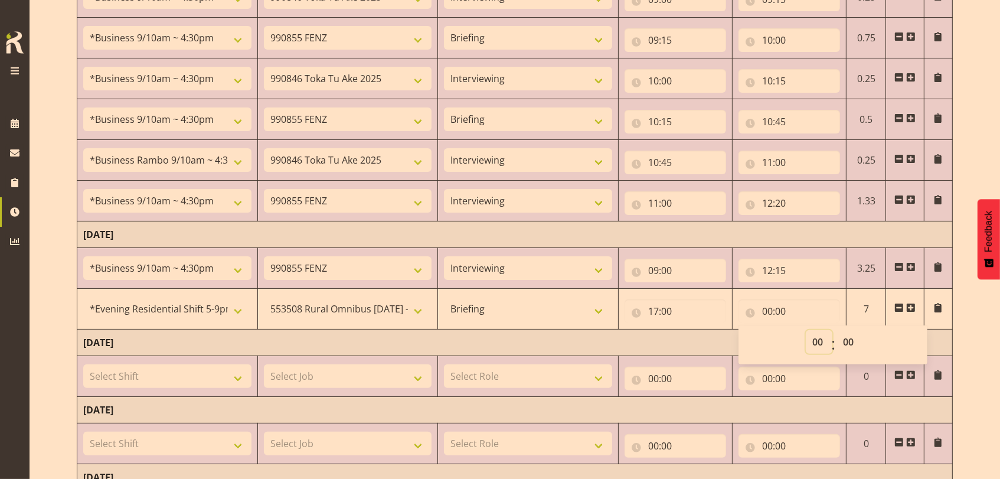
click at [826, 342] on select "00 01 02 03 04 05 06 07 08 09 10 11 12 13 14 15 16 17 18 19 20 21 22 23" at bounding box center [819, 342] width 27 height 24
select select "17"
click at [806, 330] on select "00 01 02 03 04 05 06 07 08 09 10 11 12 13 14 15 16 17 18 19 20 21 22 23" at bounding box center [819, 342] width 27 height 24
type input "17:00"
drag, startPoint x: 848, startPoint y: 336, endPoint x: 847, endPoint y: 329, distance: 7.1
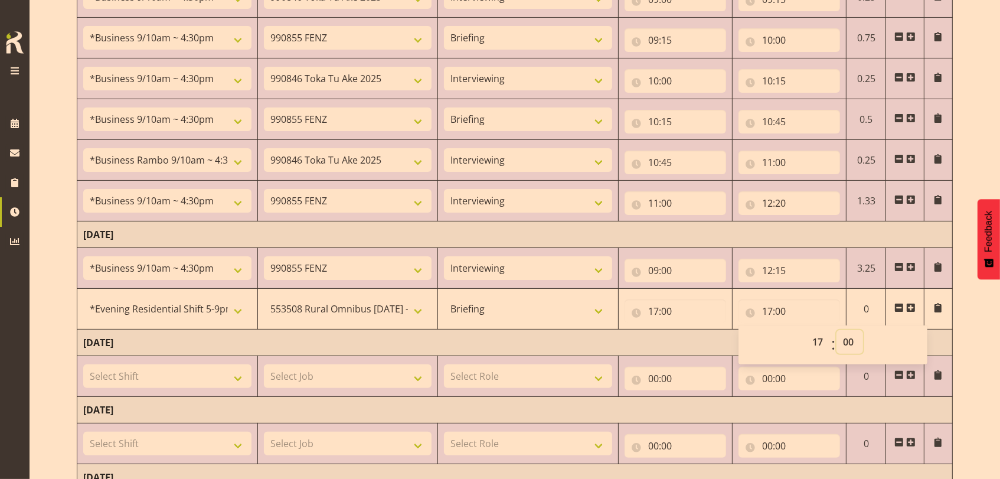
click at [848, 336] on select "00 01 02 03 04 05 06 07 08 09 10 11 12 13 14 15 16 17 18 19 20 21 22 23 24 25 2…" at bounding box center [849, 342] width 27 height 24
select select "50"
click at [836, 330] on select "00 01 02 03 04 05 06 07 08 09 10 11 12 13 14 15 16 17 18 19 20 21 22 23 24 25 2…" at bounding box center [849, 342] width 27 height 24
type input "17:50"
click at [906, 303] on span at bounding box center [910, 307] width 9 height 9
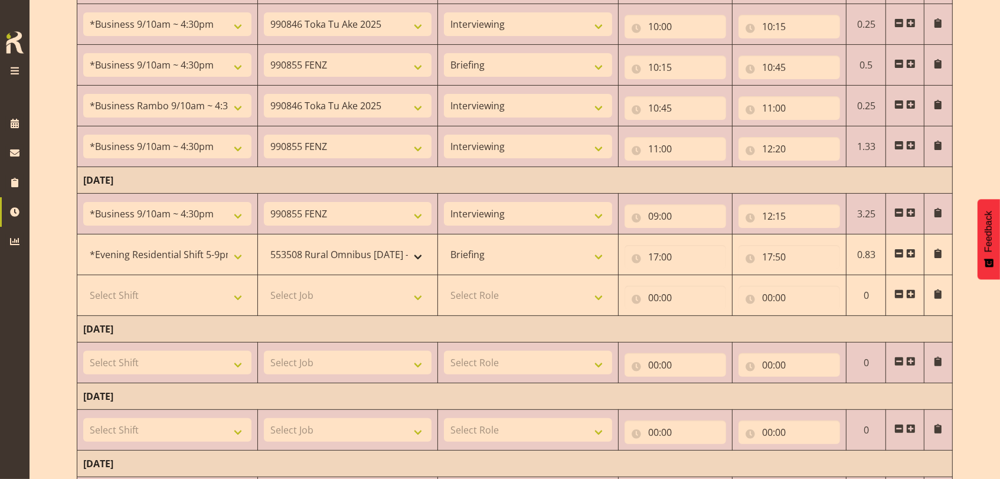
scroll to position [315, 0]
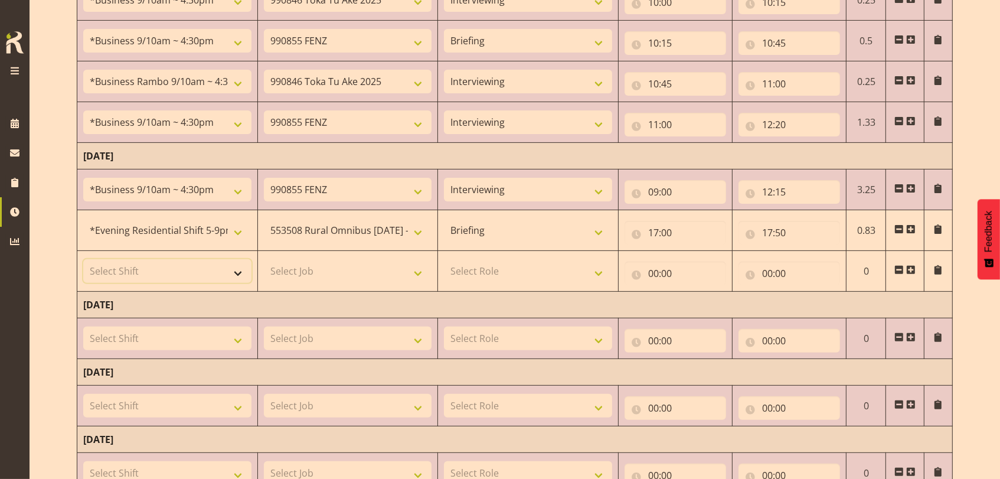
click at [238, 272] on select "Select Shift !!Project Briefing (Job to be assigned) !!Weekend Residential (Ros…" at bounding box center [167, 271] width 168 height 24
select select "48116"
click at [83, 259] on select "Select Shift !!Project Briefing (Job to be assigned) !!Weekend Residential (Ros…" at bounding box center [167, 271] width 168 height 24
click at [421, 272] on select "Select Job 550060 IF Admin 553492 World Poll Aus Wave 2 Main 2025 553493 World …" at bounding box center [348, 271] width 168 height 24
select select "10536"
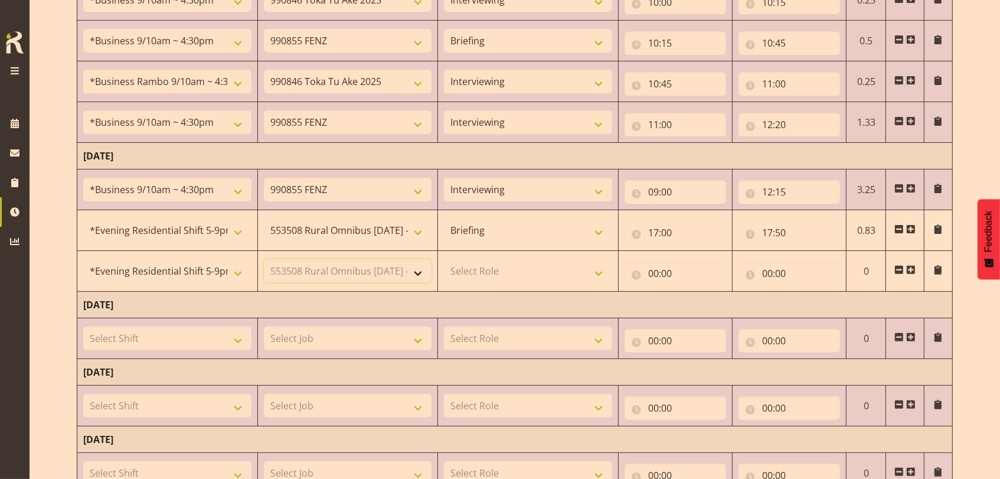
click at [264, 259] on select "Select Job 550060 IF Admin 553492 World Poll Aus Wave 2 Main 2025 553493 World …" at bounding box center [348, 271] width 168 height 24
click at [598, 271] on select "Select Role Briefing Interviewing" at bounding box center [528, 271] width 168 height 24
select select "47"
click at [444, 259] on select "Select Role Briefing Interviewing" at bounding box center [528, 271] width 168 height 24
click at [651, 270] on input "00:00" at bounding box center [675, 273] width 102 height 24
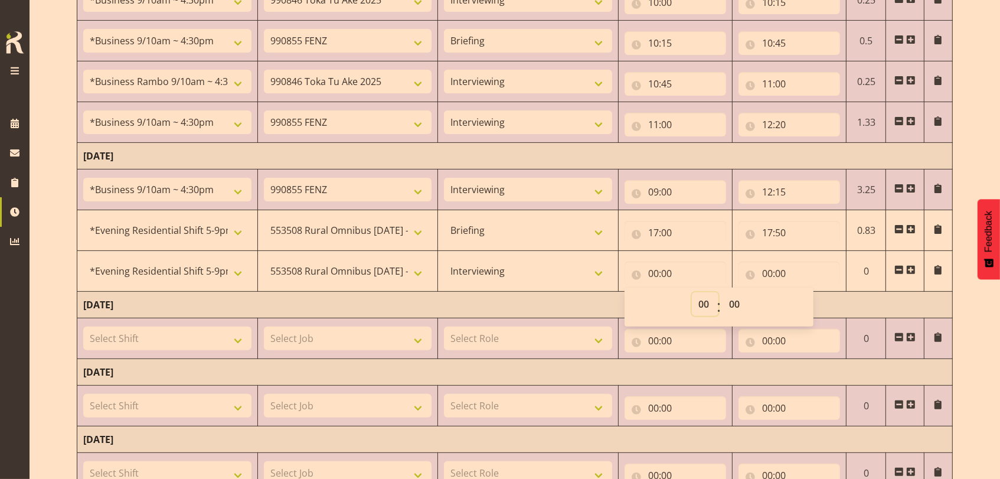
click at [699, 300] on select "00 01 02 03 04 05 06 07 08 09 10 11 12 13 14 15 16 17 18 19 20 21 22 23" at bounding box center [705, 304] width 27 height 24
select select "17"
click at [692, 292] on select "00 01 02 03 04 05 06 07 08 09 10 11 12 13 14 15 16 17 18 19 20 21 22 23" at bounding box center [705, 304] width 27 height 24
type input "17:00"
click at [735, 300] on select "00 01 02 03 04 05 06 07 08 09 10 11 12 13 14 15 16 17 18 19 20 21 22 23 24 25 2…" at bounding box center [735, 304] width 27 height 24
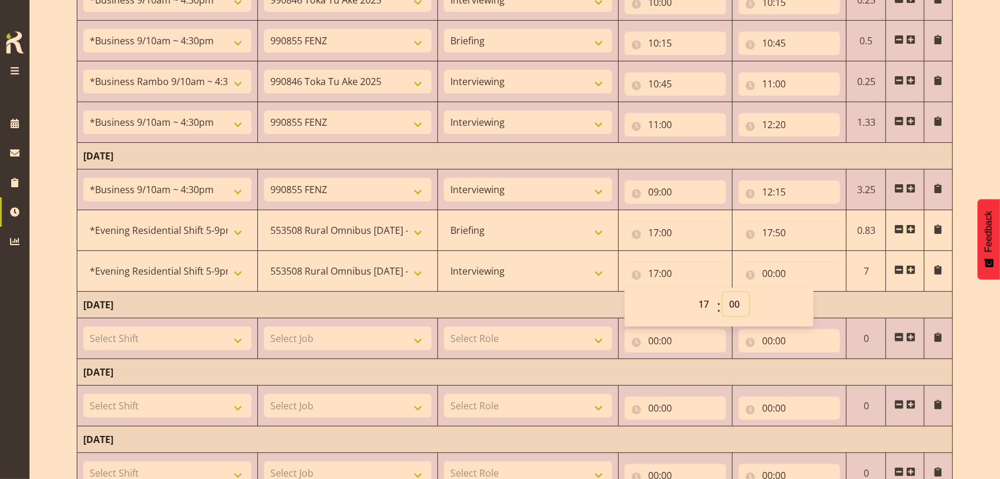
select select "50"
click at [722, 292] on select "00 01 02 03 04 05 06 07 08 09 10 11 12 13 14 15 16 17 18 19 20 21 22 23 24 25 2…" at bounding box center [735, 304] width 27 height 24
type input "17:50"
click at [763, 271] on input "00:00" at bounding box center [789, 273] width 102 height 24
drag, startPoint x: 817, startPoint y: 300, endPoint x: 815, endPoint y: 293, distance: 6.7
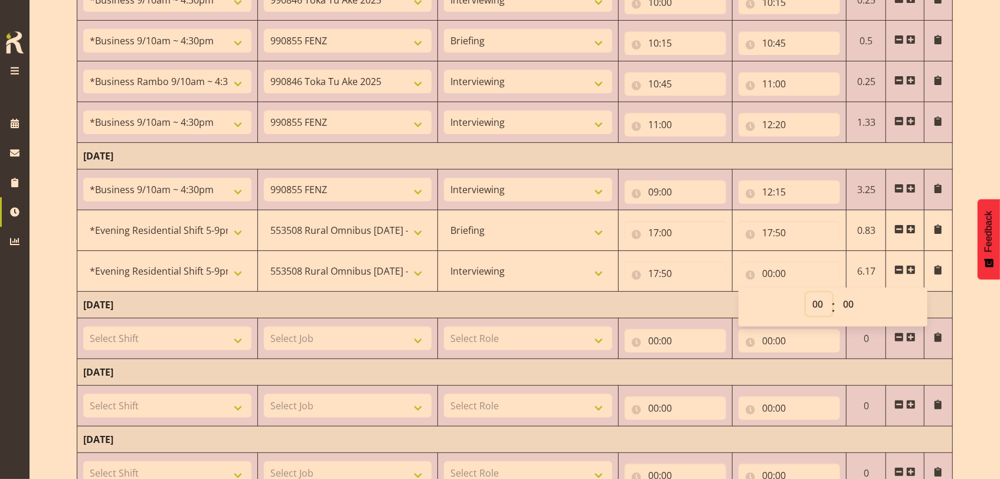
click at [817, 300] on select "00 01 02 03 04 05 06 07 08 09 10 11 12 13 14 15 16 17 18 19 20 21 22 23" at bounding box center [819, 304] width 27 height 24
select select "20"
click at [806, 292] on select "00 01 02 03 04 05 06 07 08 09 10 11 12 13 14 15 16 17 18 19 20 21 22 23" at bounding box center [819, 304] width 27 height 24
type input "20:00"
click at [710, 305] on td "[DATE]" at bounding box center [514, 305] width 875 height 27
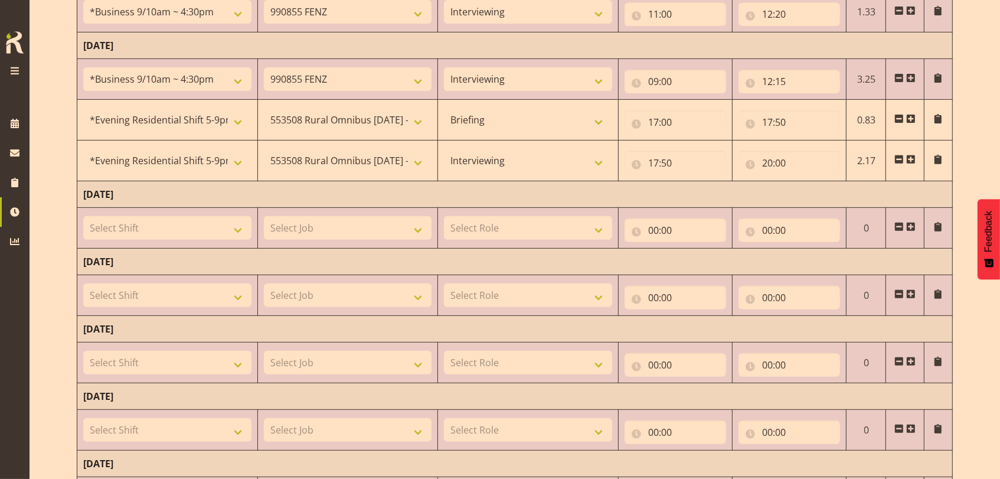
scroll to position [541, 0]
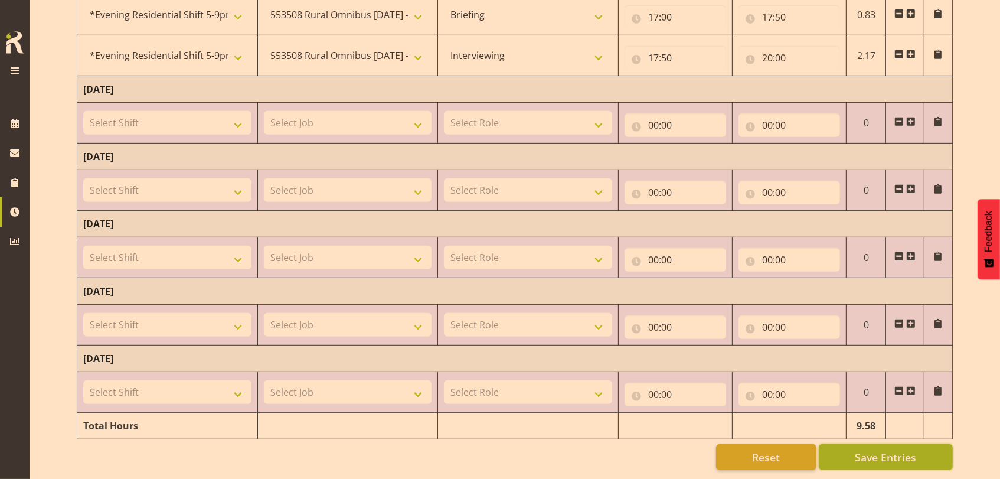
click at [854, 444] on button "Save Entries" at bounding box center [885, 457] width 134 height 26
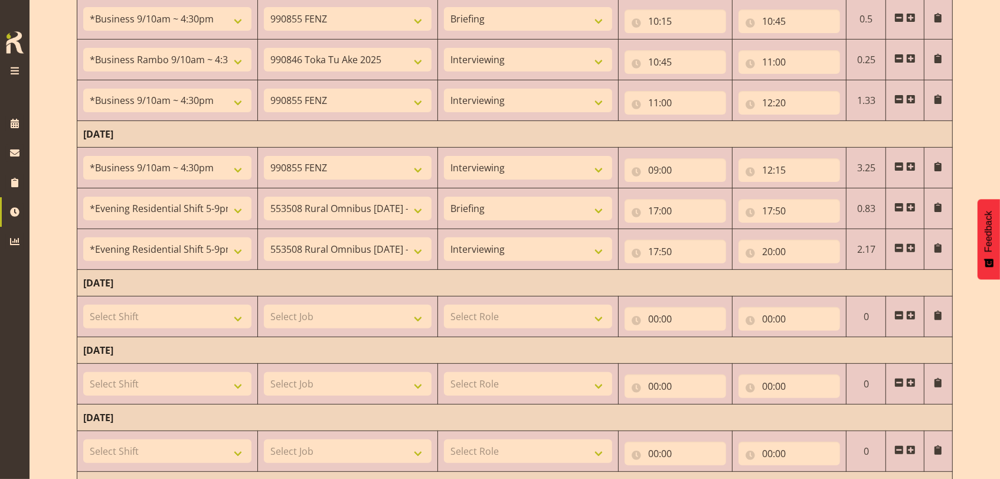
scroll to position [305, 0]
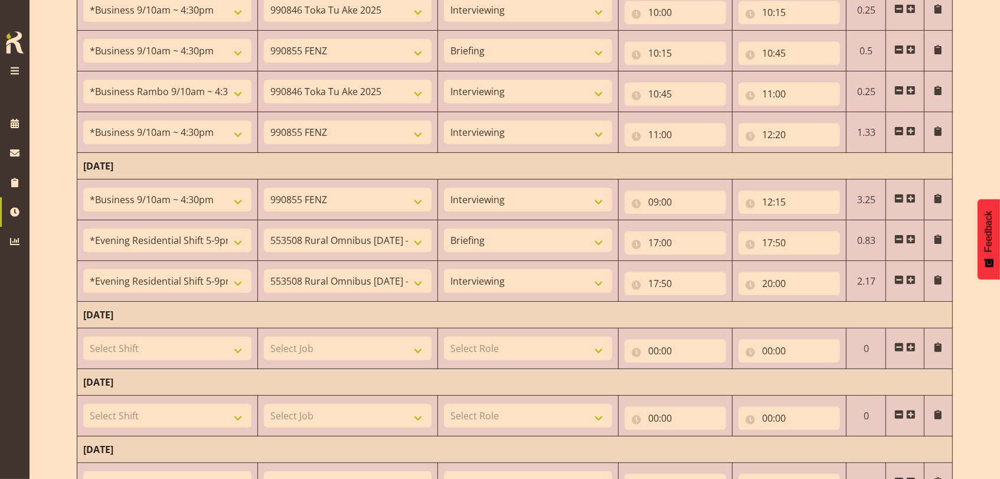
click at [910, 279] on span at bounding box center [910, 279] width 9 height 9
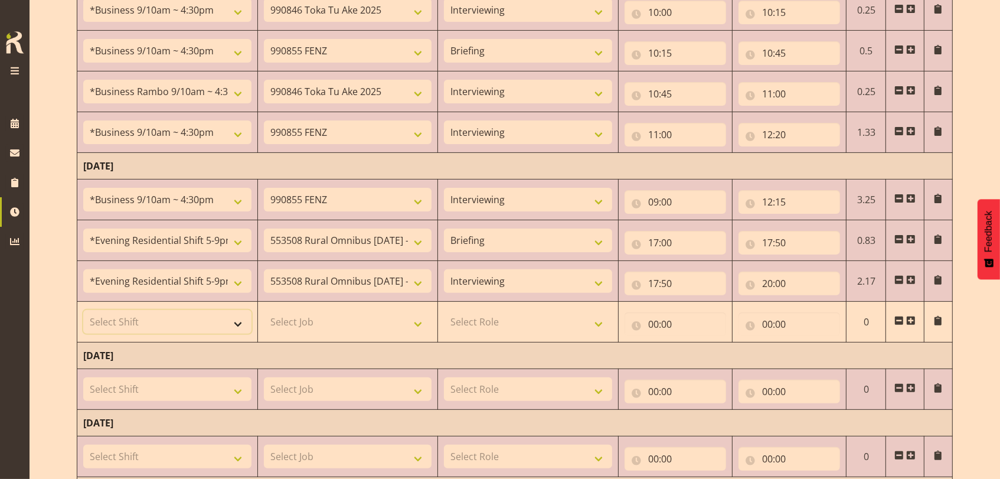
click at [240, 319] on select "Select Shift !!Project Briefing (Job to be assigned) !!Weekend Residential (Ros…" at bounding box center [167, 322] width 168 height 24
select select "57511"
click at [83, 310] on select "Select Shift !!Project Briefing (Job to be assigned) !!Weekend Residential (Ros…" at bounding box center [167, 322] width 168 height 24
click at [420, 323] on select "Select Job 550060 IF Admin 553492 World Poll Aus Wave 2 Main 2025 553493 World …" at bounding box center [348, 322] width 168 height 24
select select "10499"
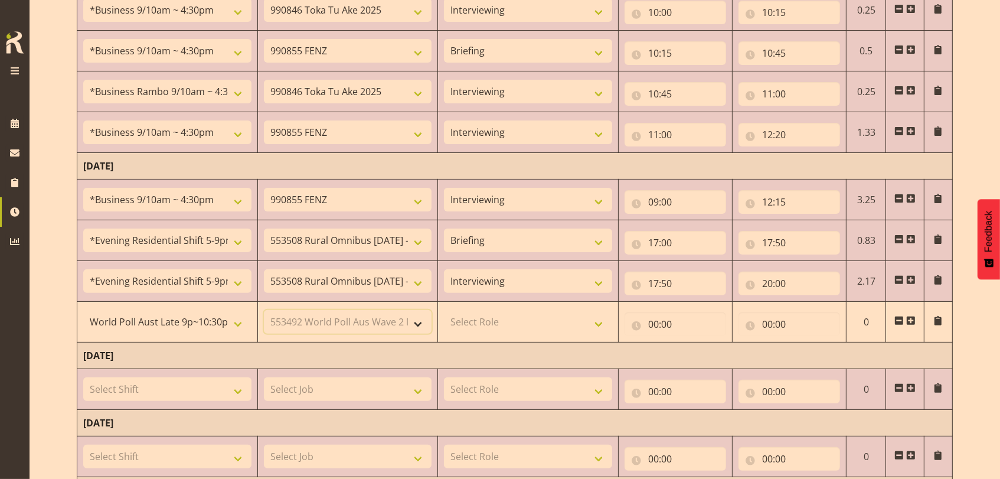
click at [264, 310] on select "Select Job 550060 IF Admin 553492 World Poll Aus Wave 2 Main 2025 553493 World …" at bounding box center [348, 322] width 168 height 24
click at [600, 322] on select "Select Role Briefing Interviewing" at bounding box center [528, 322] width 168 height 24
select select "47"
click at [444, 310] on select "Select Role Briefing Interviewing" at bounding box center [528, 322] width 168 height 24
click at [649, 322] on input "00:00" at bounding box center [675, 324] width 102 height 24
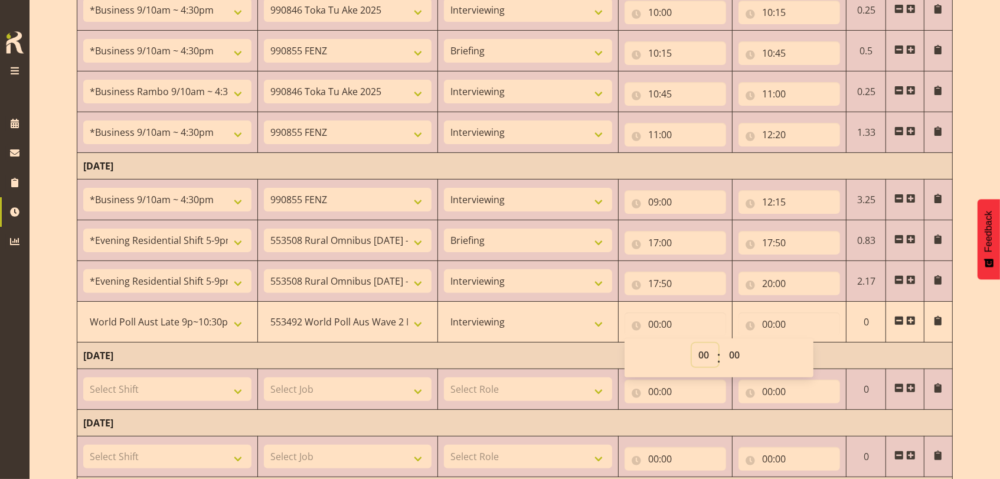
click at [704, 349] on select "00 01 02 03 04 05 06 07 08 09 10 11 12 13 14 15 16 17 18 19 20 21 22 23" at bounding box center [705, 355] width 27 height 24
select select "20"
click at [692, 343] on select "00 01 02 03 04 05 06 07 08 09 10 11 12 13 14 15 16 17 18 19 20 21 22 23" at bounding box center [705, 355] width 27 height 24
type input "20:00"
click at [765, 320] on input "00:00" at bounding box center [789, 324] width 102 height 24
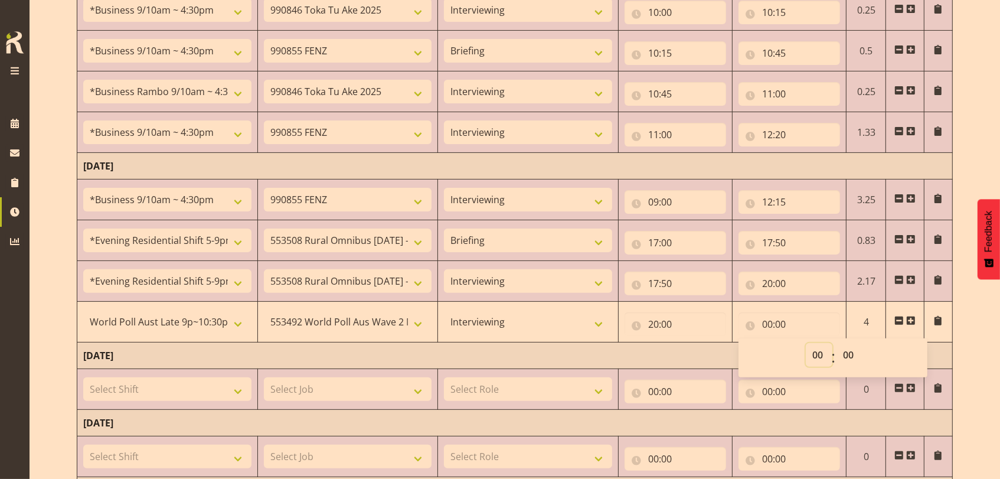
click at [813, 349] on select "00 01 02 03 04 05 06 07 08 09 10 11 12 13 14 15 16 17 18 19 20 21 22 23" at bounding box center [819, 355] width 27 height 24
select select "22"
click at [806, 343] on select "00 01 02 03 04 05 06 07 08 09 10 11 12 13 14 15 16 17 18 19 20 21 22 23" at bounding box center [819, 355] width 27 height 24
type input "22:00"
drag, startPoint x: 846, startPoint y: 350, endPoint x: 843, endPoint y: 343, distance: 7.5
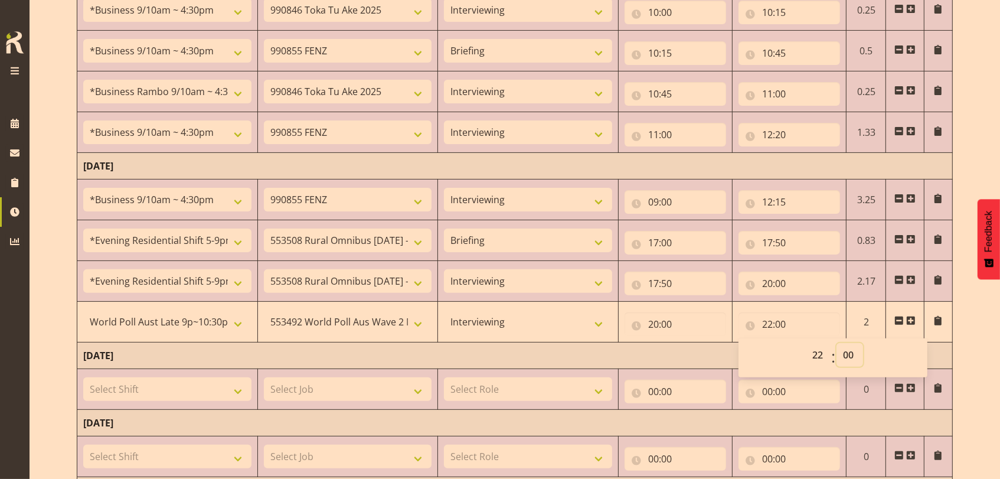
click at [846, 350] on select "00 01 02 03 04 05 06 07 08 09 10 11 12 13 14 15 16 17 18 19 20 21 22 23 24 25 2…" at bounding box center [849, 355] width 27 height 24
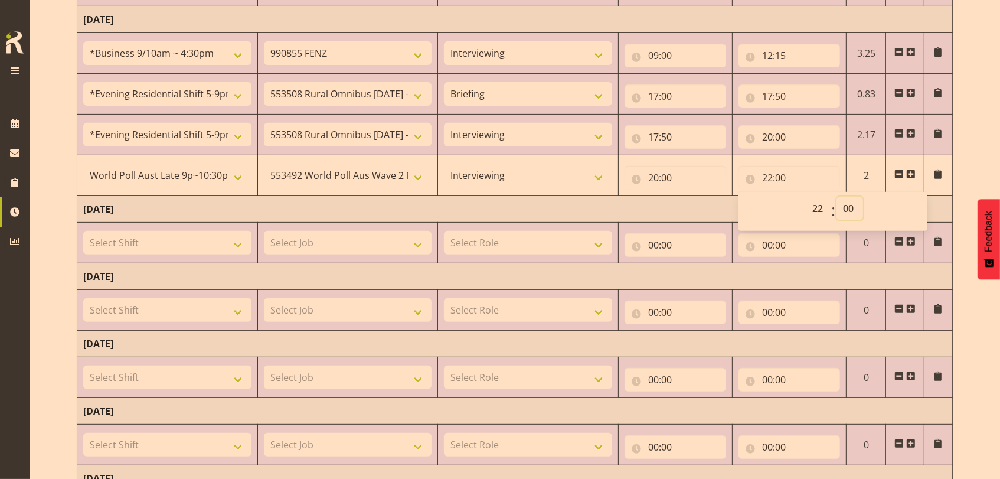
scroll to position [462, 0]
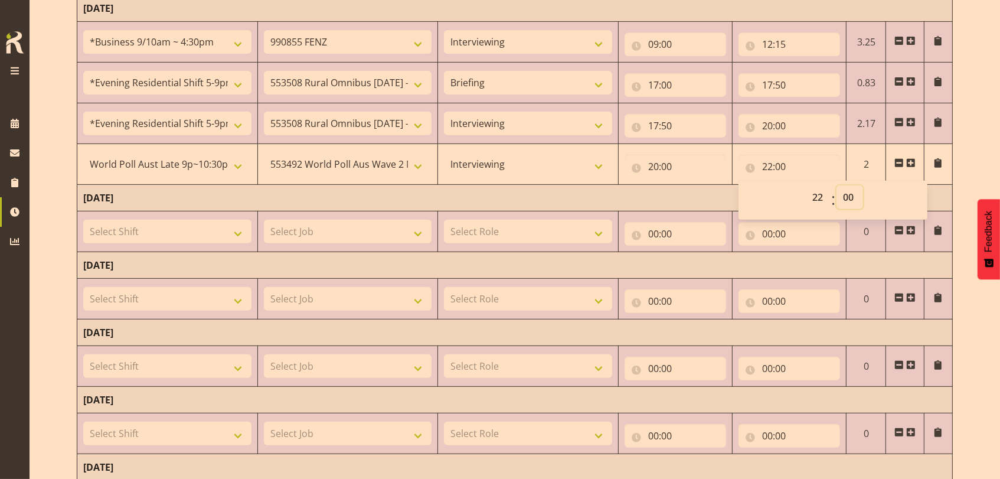
click at [849, 194] on select "00 01 02 03 04 05 06 07 08 09 10 11 12 13 14 15 16 17 18 19 20 21 22 23 24 25 2…" at bounding box center [849, 197] width 27 height 24
select select "30"
click at [836, 185] on select "00 01 02 03 04 05 06 07 08 09 10 11 12 13 14 15 16 17 18 19 20 21 22 23 24 25 2…" at bounding box center [849, 197] width 27 height 24
type input "22:30"
click at [685, 199] on td "[DATE]" at bounding box center [514, 198] width 875 height 27
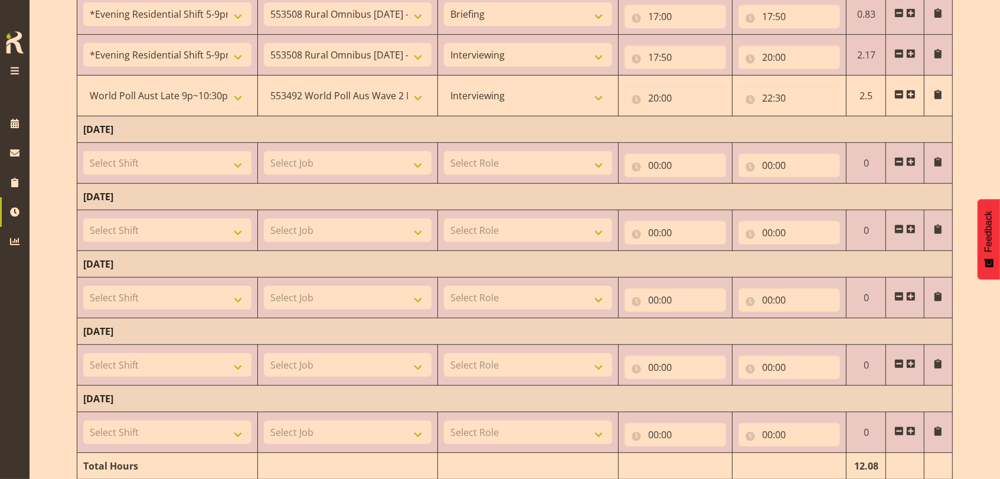
scroll to position [581, 0]
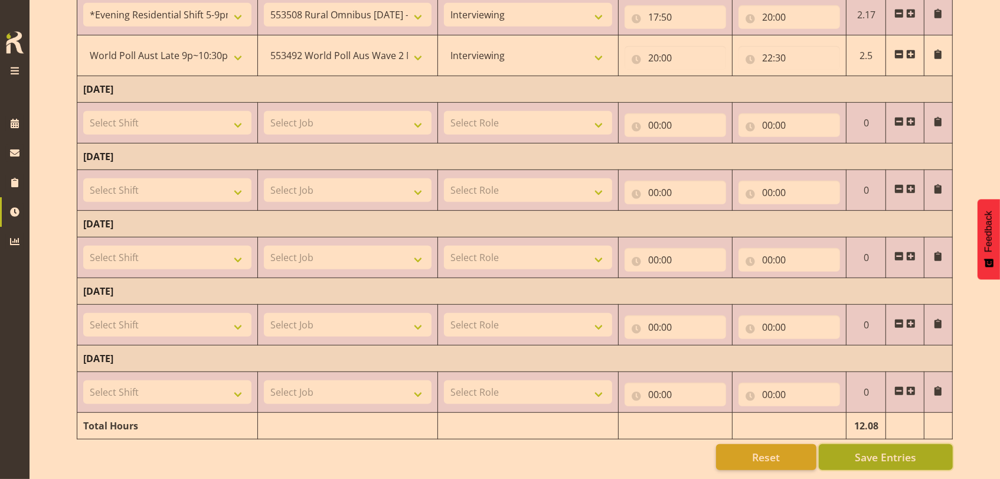
click at [878, 449] on span "Save Entries" at bounding box center [884, 456] width 61 height 15
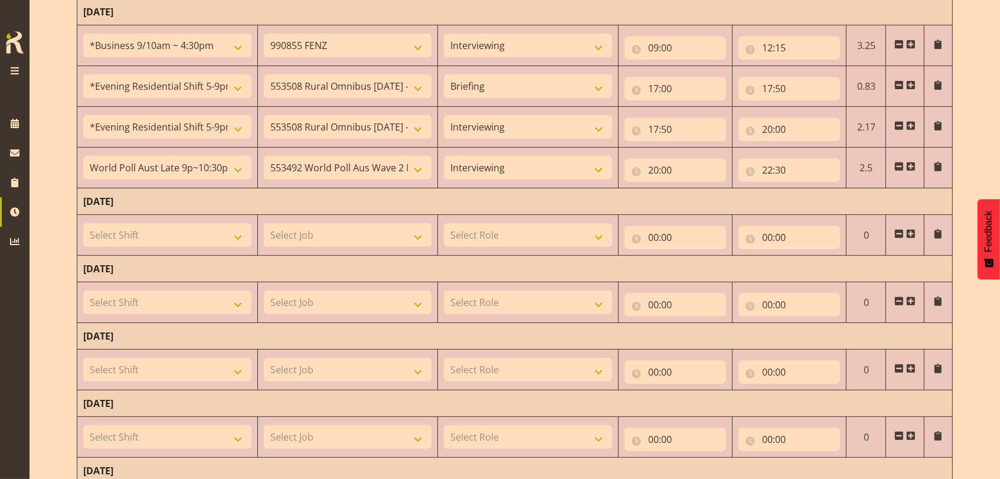
scroll to position [424, 0]
